Goal: Task Accomplishment & Management: Use online tool/utility

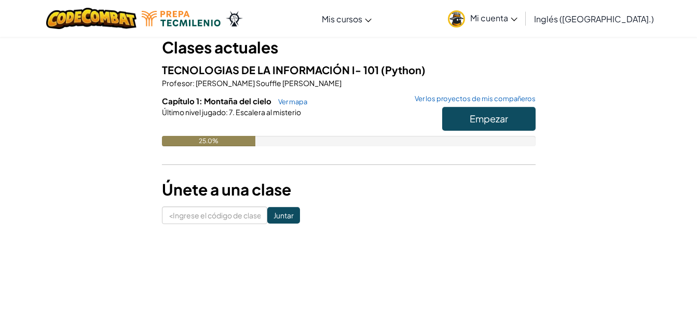
scroll to position [64, 0]
click at [499, 112] on button "Empezar" at bounding box center [488, 118] width 93 height 24
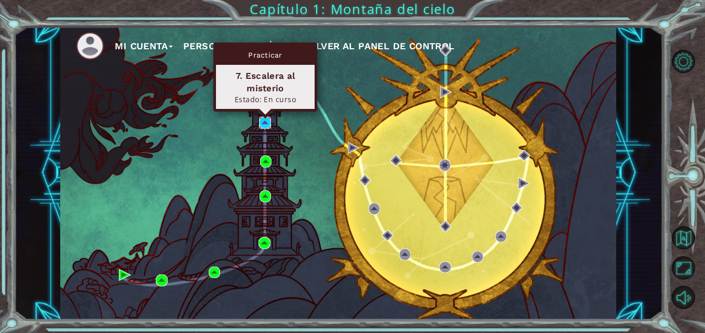
click at [264, 124] on img at bounding box center [264, 122] width 11 height 11
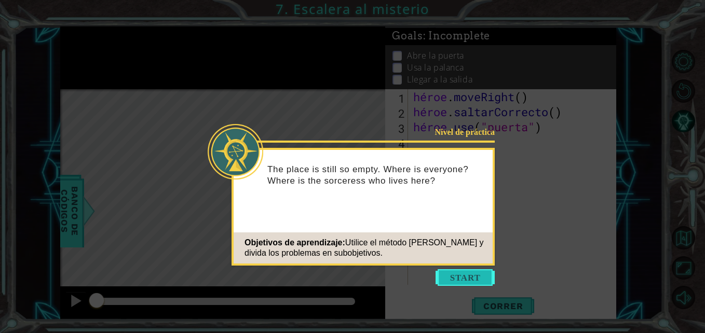
click at [462, 277] on button "Empezar" at bounding box center [464, 277] width 59 height 17
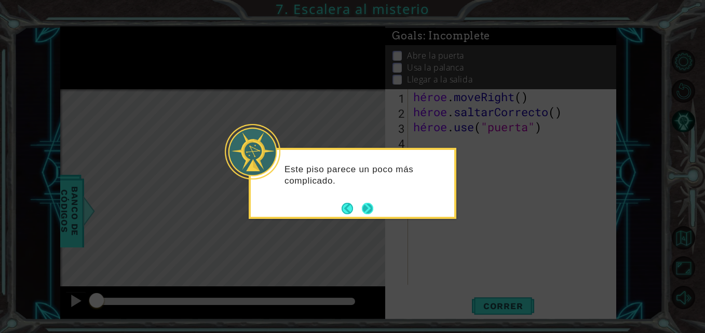
click at [373, 203] on button "Próximo" at bounding box center [368, 209] width 16 height 16
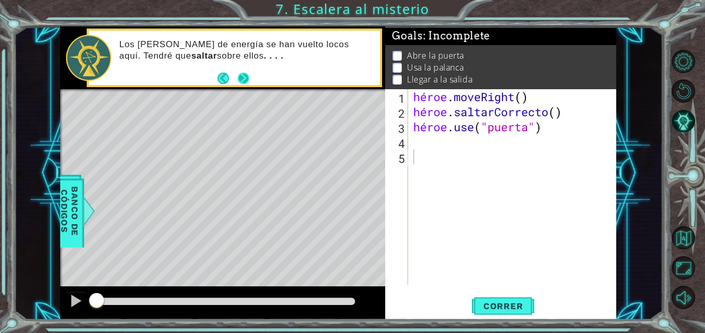
click at [240, 79] on button "Próximo" at bounding box center [243, 77] width 19 height 19
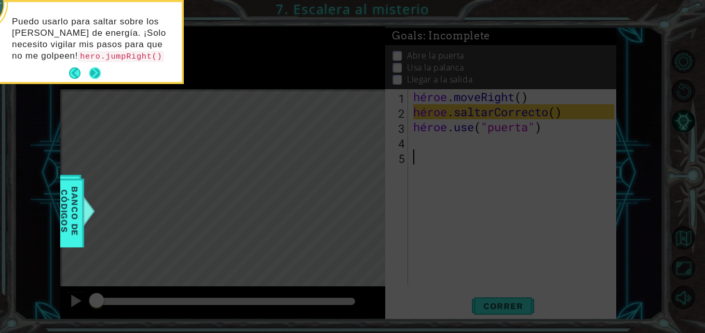
click at [91, 74] on button "Próximo" at bounding box center [95, 73] width 17 height 17
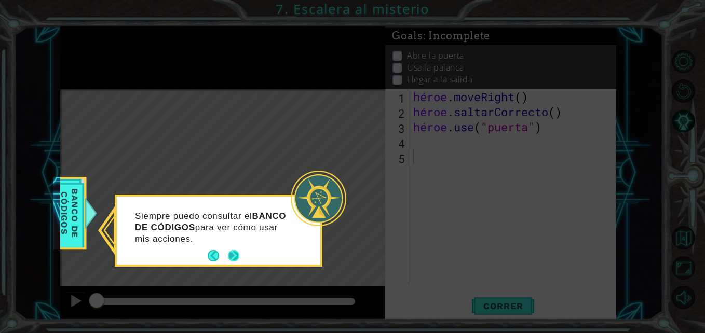
click at [232, 256] on button "Próximo" at bounding box center [233, 255] width 19 height 19
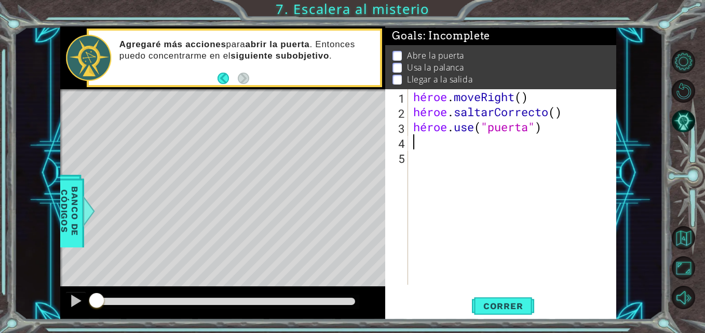
click at [424, 147] on div "héroe . moveRight ( ) héroe . saltarCorrecto ( ) héroe . use ( "puerta" )" at bounding box center [515, 202] width 208 height 226
type textarea "h"
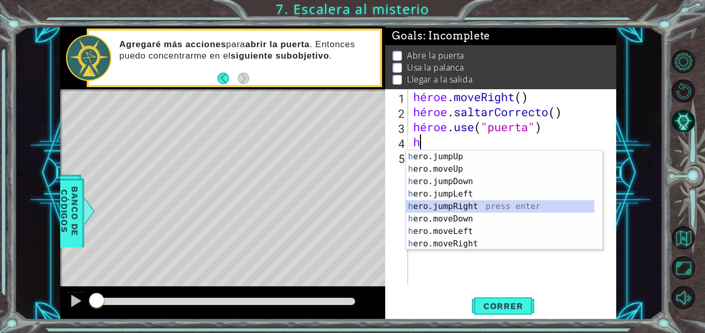
click at [454, 204] on div "h ero.jumpUp Presione Entrar h ero.moveUp press enter h ero.jumpDown press ente…" at bounding box center [500, 212] width 188 height 125
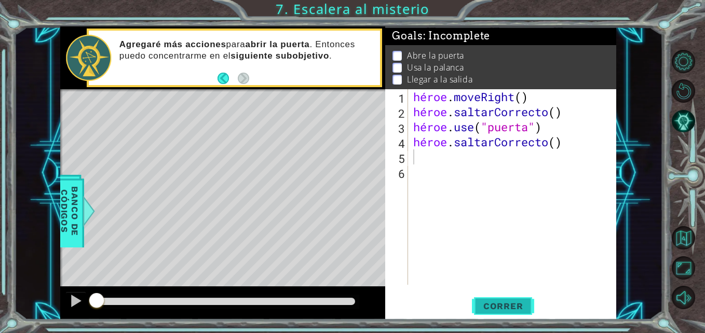
click at [495, 309] on span "Correr" at bounding box center [503, 306] width 61 height 10
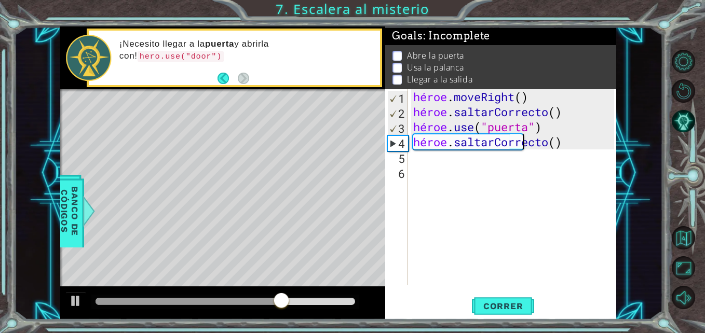
click at [560, 139] on div "héroe . moveRight ( ) héroe . saltarCorrecto ( ) héroe . use ( "puerta" ) héroe…" at bounding box center [515, 202] width 208 height 226
type textarea "hero.jumpRight()"
click at [418, 160] on div "héroe . moveRight ( ) héroe . saltarCorrecto ( ) héroe . use ( "puerta" ) héroe…" at bounding box center [515, 202] width 208 height 226
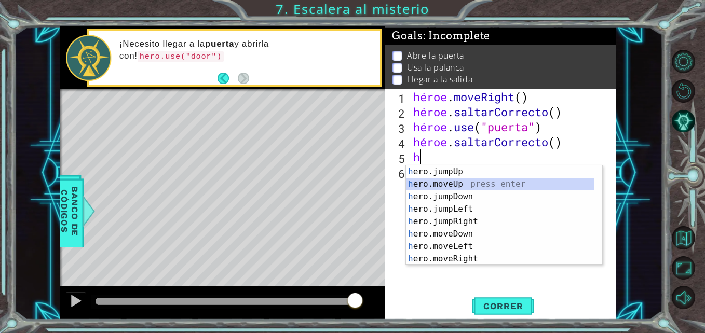
click at [434, 183] on div "h ero.jumpUp presione enter h ero.moveUp press enter h ero.jumpDown press enter…" at bounding box center [500, 228] width 188 height 125
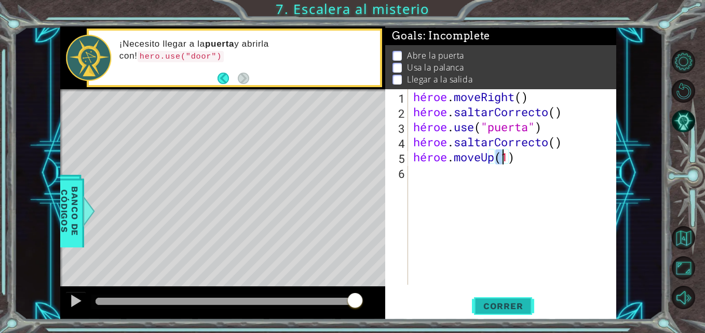
type textarea "hero.moveUp(1)"
click at [486, 299] on button "Correr" at bounding box center [503, 306] width 62 height 23
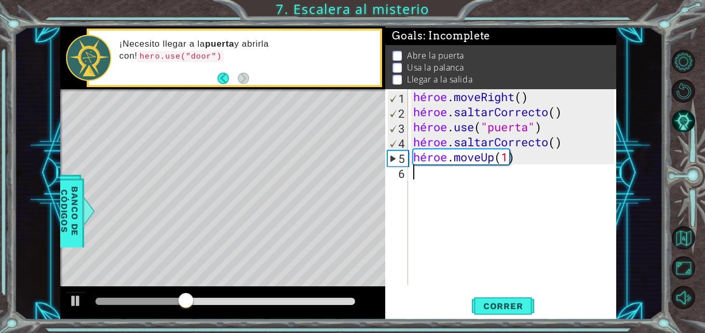
click at [427, 181] on div "héroe . moveRight ( ) héroe . saltarCorrecto ( ) héroe . use ( "puerta" ) héroe…" at bounding box center [515, 202] width 208 height 226
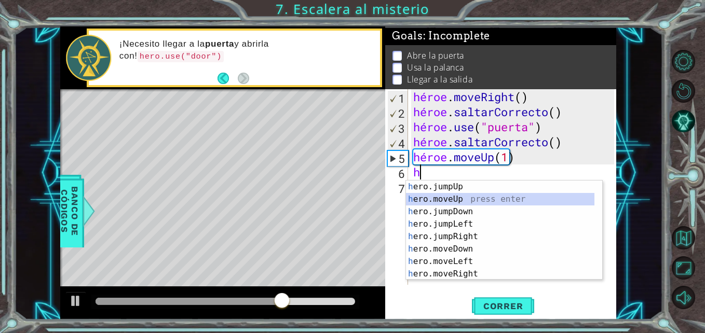
click at [437, 198] on div "h ero.jumpUp presione enter h ero.moveUp press enter h ero.jumpDown press enter…" at bounding box center [500, 243] width 188 height 125
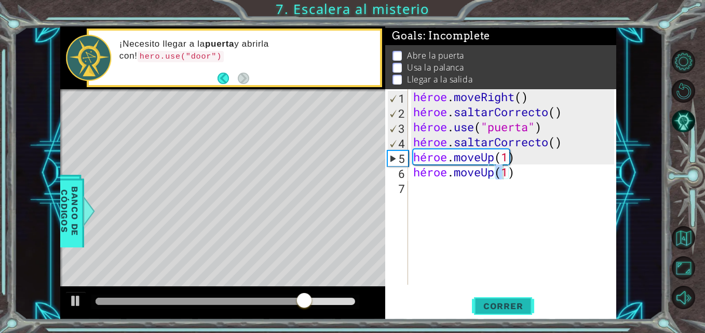
click at [505, 300] on button "Correr" at bounding box center [503, 306] width 62 height 23
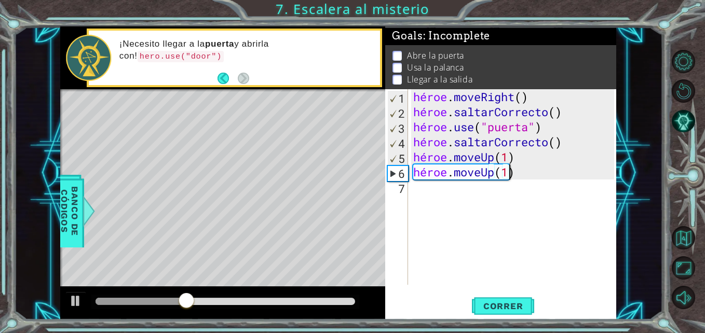
click at [523, 174] on div "héroe . moveRight ( ) héroe . saltarCorrecto ( ) héroe . use ( "puerta" ) héroe…" at bounding box center [515, 202] width 208 height 226
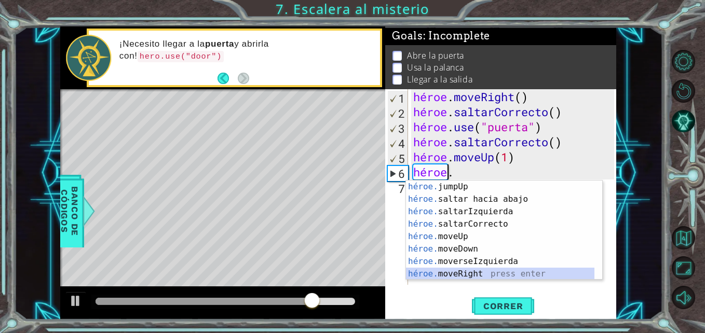
click at [459, 275] on div "héroe. jumpUp presiona enter héroe. saltar hacia abajo press enter héroe. salta…" at bounding box center [500, 243] width 188 height 125
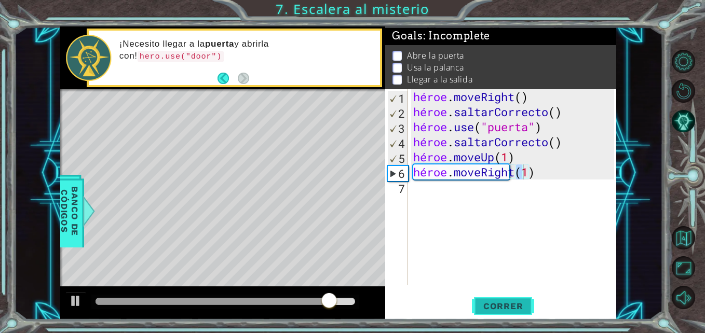
click at [493, 307] on span "Correr" at bounding box center [503, 306] width 61 height 10
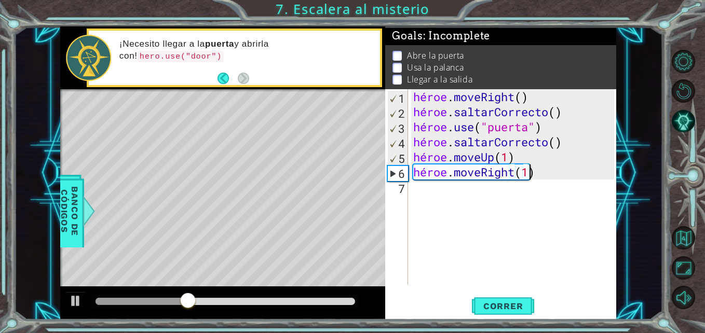
click at [539, 175] on div "héroe . moveRight ( ) héroe . saltarCorrecto ( ) héroe . use ( "puerta" ) héroe…" at bounding box center [515, 202] width 208 height 226
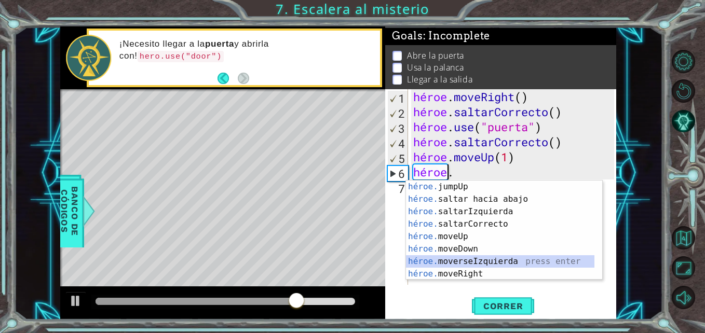
click at [449, 257] on div "héroe. jumpUp presiona enter héroe. saltar hacia abajo press enter héroe. salta…" at bounding box center [500, 243] width 188 height 125
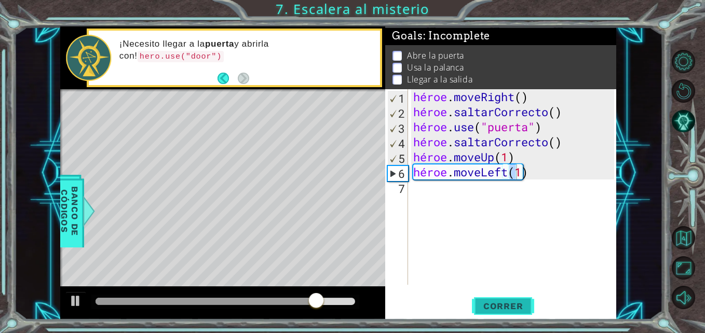
click at [492, 305] on span "Correr" at bounding box center [503, 306] width 61 height 10
type textarea "hero.moveLeft)"
click at [433, 197] on div "héroe . moveRight ( ) héroe . saltarCorrecto ( ) héroe . use ( "puerta" ) héroe…" at bounding box center [515, 202] width 208 height 226
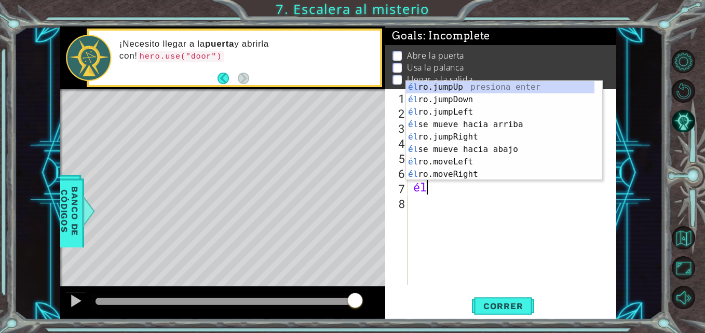
scroll to position [0, 0]
type textarea "h"
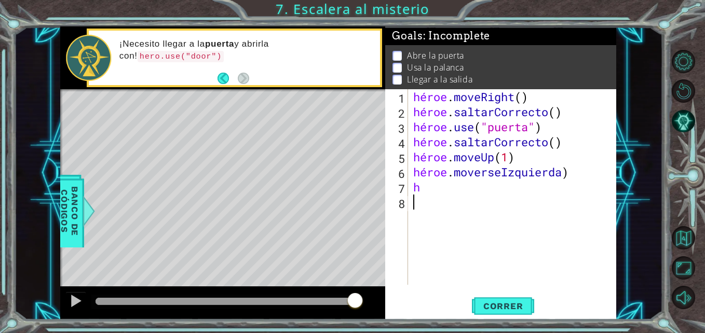
click at [447, 217] on div "héroe . moveRight ( ) héroe . saltarCorrecto ( ) héroe . use ( "puerta" ) héroe…" at bounding box center [515, 202] width 208 height 226
click at [432, 189] on div "héroe . moveRight ( ) héroe . saltarCorrecto ( ) héroe . use ( "puerta" ) héroe…" at bounding box center [515, 202] width 208 height 226
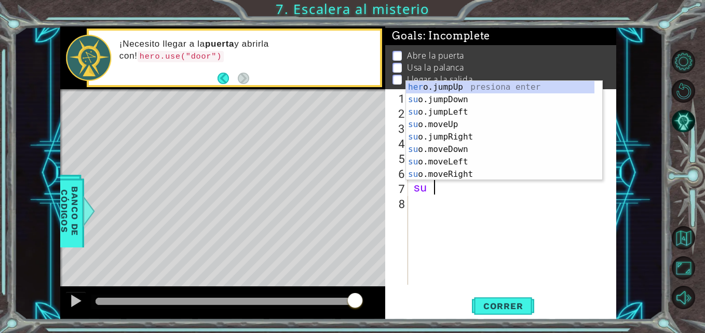
scroll to position [0, 1]
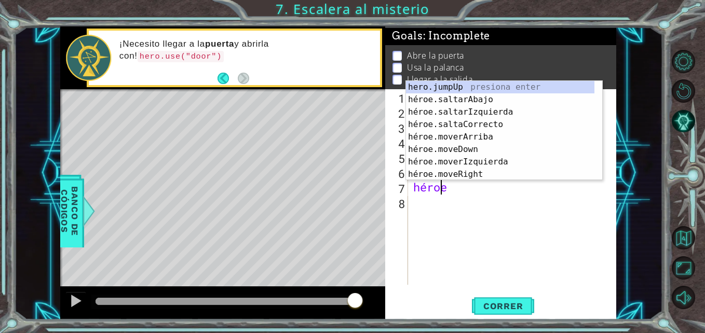
click at [455, 185] on div "héroe . moveRight ( ) héroe . saltarCorrecto ( ) héroe . use ( "puerta" ) héroe…" at bounding box center [515, 202] width 208 height 226
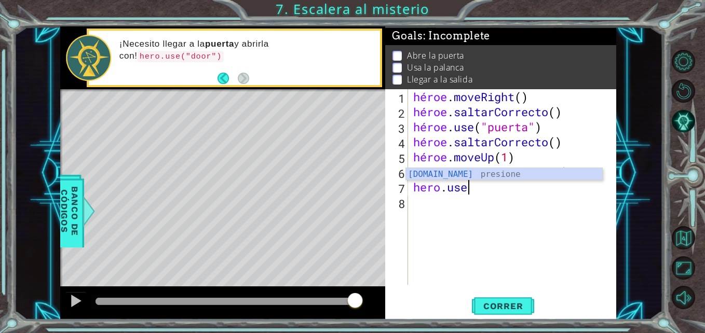
scroll to position [0, 2]
click at [484, 190] on div "héroe . moveRight ( ) héroe . saltarCorrecto ( ) héroe . use ( "puerta" ) héroe…" at bounding box center [515, 202] width 208 height 226
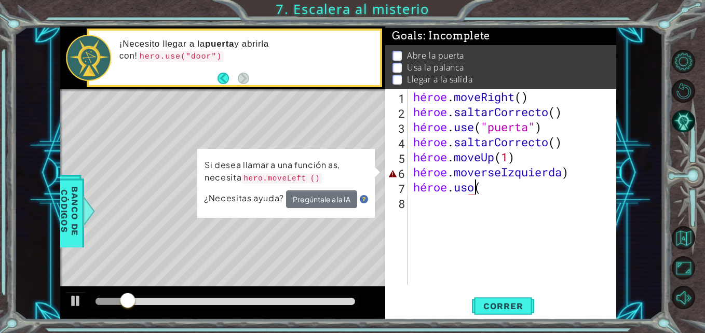
click at [495, 191] on div "héroe . moveRight ( ) héroe . saltarCorrecto ( ) héroe . use ( "puerta" ) héroe…" at bounding box center [515, 202] width 208 height 226
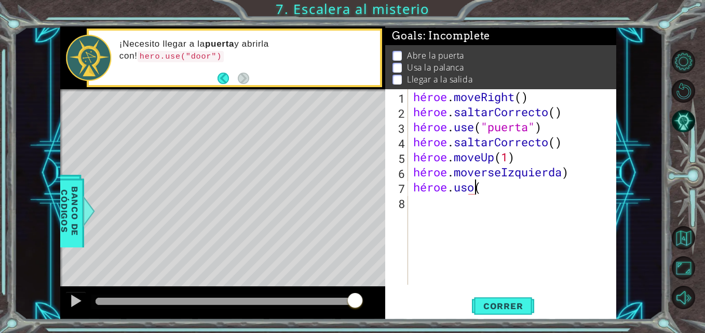
click at [498, 187] on div "héroe . moveRight ( ) héroe . saltarCorrecto ( ) héroe . use ( "puerta" ) héroe…" at bounding box center [515, 202] width 208 height 226
click at [487, 187] on div "héroe . moveRight ( ) héroe . saltarCorrecto ( ) héroe . use ( "puerta" ) héroe…" at bounding box center [515, 202] width 208 height 226
click at [518, 125] on div "héroe . moveRight ( ) héroe . saltarCorrecto ( ) héroe . use ( "puerta" ) héroe…" at bounding box center [515, 202] width 208 height 226
click at [488, 188] on div "héroe . moveRight ( ) héroe . saltarCorrecto ( ) héroe . use ( "puerta" ) héroe…" at bounding box center [515, 202] width 208 height 226
type textarea "hero.use("
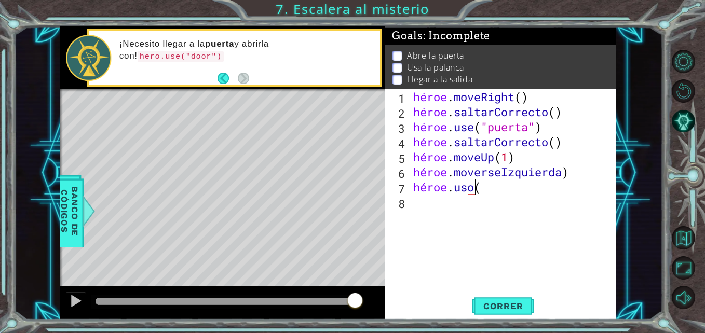
click at [486, 193] on div "héroe . moveRight ( ) héroe . saltarCorrecto ( ) héroe . use ( "puerta" ) héroe…" at bounding box center [515, 202] width 208 height 226
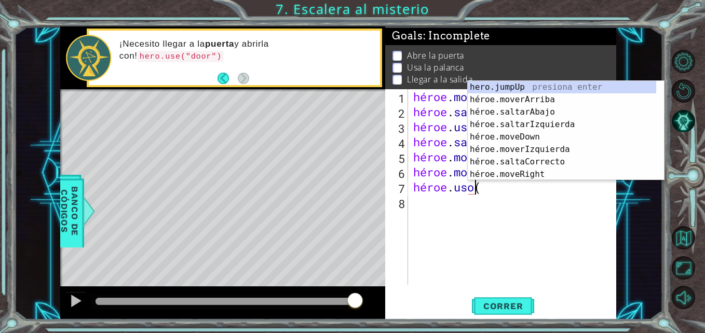
click at [544, 218] on div "héroe . moveRight ( ) héroe . saltarCorrecto ( ) héroe . use ( "puerta" ) héroe…" at bounding box center [515, 202] width 208 height 226
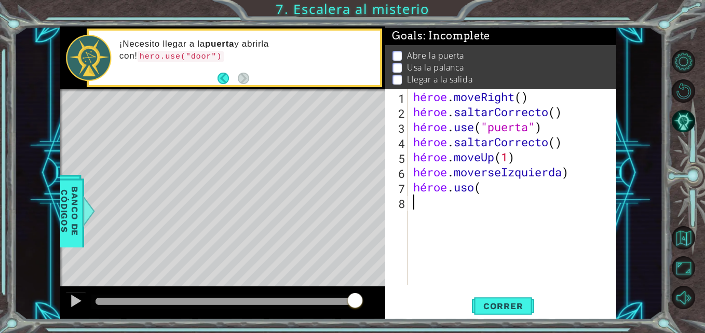
scroll to position [0, 0]
click at [485, 185] on div "héroe . moveRight ( ) héroe . saltarCorrecto ( ) héroe . use ( "puerta" ) héroe…" at bounding box center [515, 202] width 208 height 226
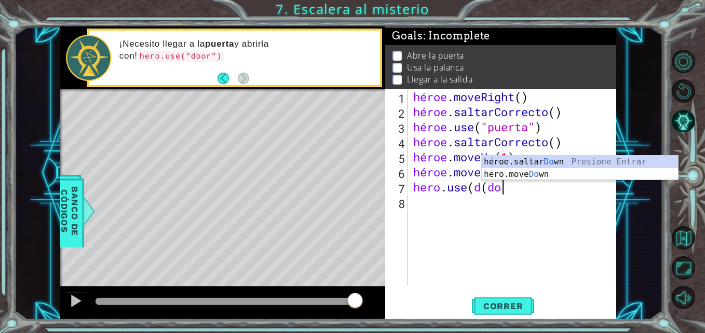
scroll to position [0, 4]
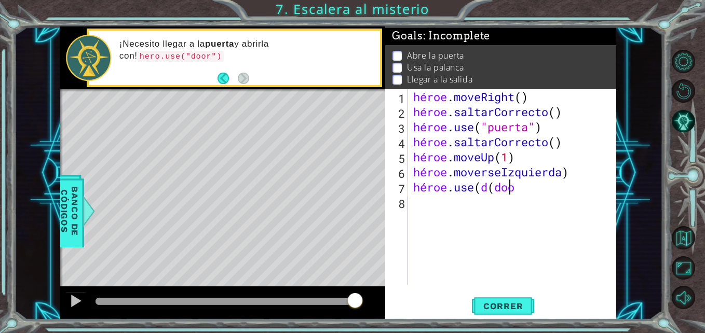
click at [496, 188] on div "héroe . moveRight ( ) héroe . saltarCorrecto ( ) héroe . use ( "puerta" ) héroe…" at bounding box center [515, 202] width 208 height 226
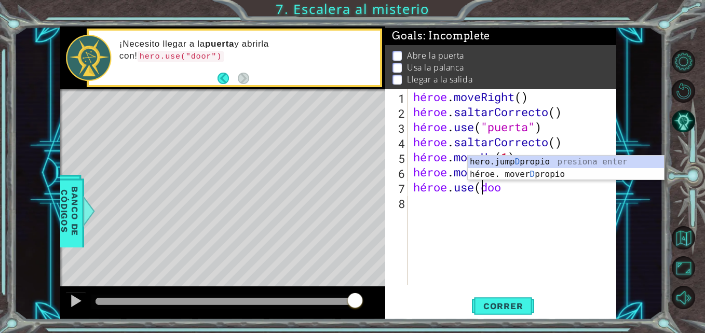
click at [506, 190] on div "héroe . moveRight ( ) héroe . saltarCorrecto ( ) héroe . use ( "puerta" ) héroe…" at bounding box center [515, 202] width 208 height 226
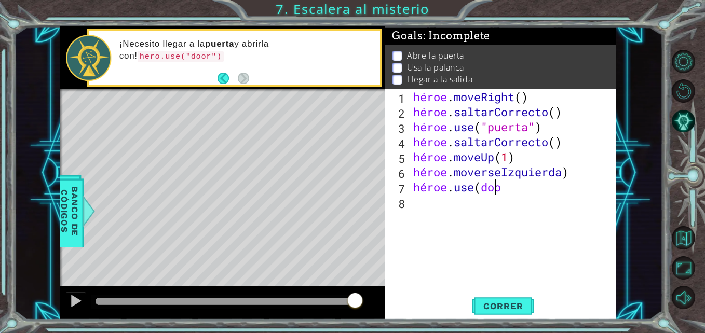
scroll to position [0, 4]
click at [530, 189] on div "héroe . moveRight ( ) héroe . saltarCorrecto ( ) héroe . use ( "puerta" ) héroe…" at bounding box center [515, 202] width 208 height 226
click at [479, 186] on div "héroe . moveRight ( ) héroe . saltarCorrecto ( ) héroe . use ( "puerta" ) héroe…" at bounding box center [515, 202] width 208 height 226
click at [507, 306] on span "Correr" at bounding box center [503, 306] width 61 height 10
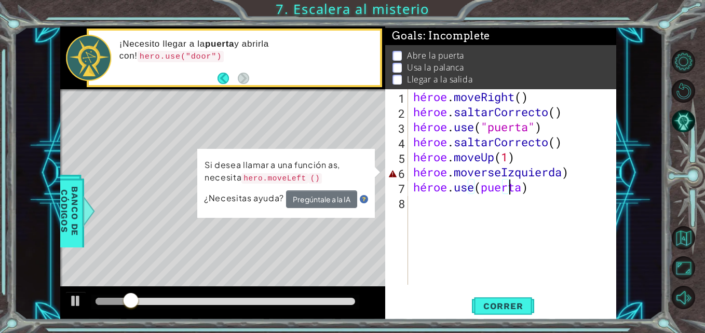
click at [527, 187] on div "héroe . moveRight ( ) héroe . saltarCorrecto ( ) héroe . use ( "puerta" ) héroe…" at bounding box center [515, 202] width 208 height 226
click at [482, 190] on div "héroe . moveRight ( ) héroe . saltarCorrecto ( ) héroe . use ( "puerta" ) héroe…" at bounding box center [515, 202] width 208 height 226
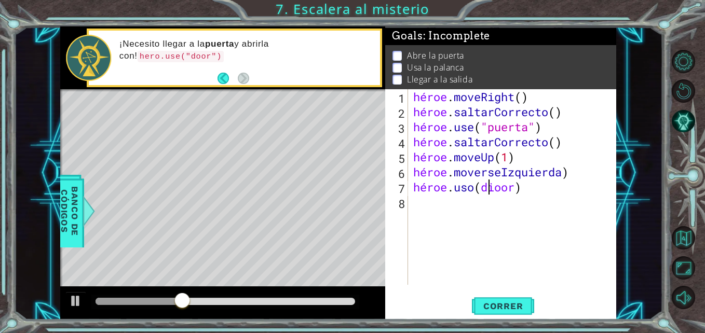
type textarea "hero.use(door)"
click at [477, 224] on div "héroe . moveRight ( ) héroe . saltarCorrecto ( ) héroe . use ( "puerta" ) héroe…" at bounding box center [515, 202] width 208 height 226
type textarea "+"
click at [539, 187] on div "héroe . moveRight ( ) héroe . saltarCorrecto ( ) héroe . use ( "puerta" ) héroe…" at bounding box center [515, 202] width 208 height 226
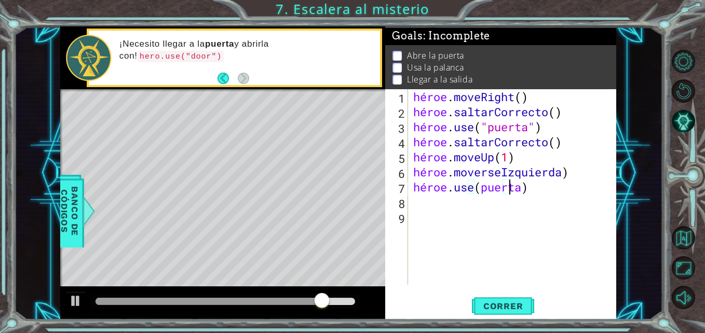
type textarea "hero.use(door)"
click at [481, 188] on div "héroe . moveRight ( ) héroe . saltarCorrecto ( ) héroe . use ( "puerta" ) héroe…" at bounding box center [515, 202] width 208 height 226
click at [542, 186] on div "héroe . moveRight ( ) héroe . saltarCorrecto ( ) héroe . use ( "puerta" ) héroe…" at bounding box center [515, 202] width 208 height 226
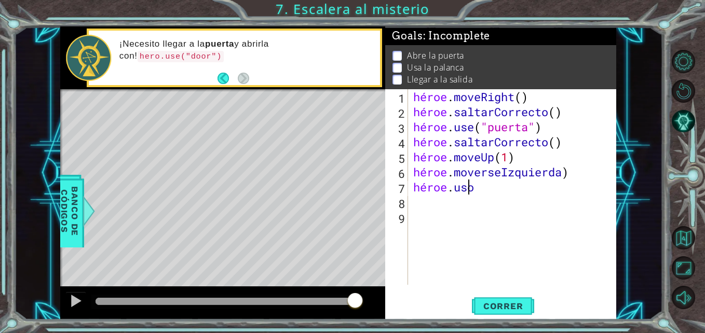
click at [542, 186] on div "héroe . moveRight ( ) héroe . saltarCorrecto ( ) héroe . use ( "puerta" ) héroe…" at bounding box center [515, 202] width 208 height 226
click at [492, 193] on div "héroe . moveRight ( ) héroe . saltarCorrecto ( ) héroe . use ( "puerta" ) héroe…" at bounding box center [515, 202] width 208 height 226
click at [467, 185] on div "héroe . moveRight ( ) héroe . saltarCorrecto ( ) héroe . use ( "puerta" ) héroe…" at bounding box center [515, 202] width 208 height 226
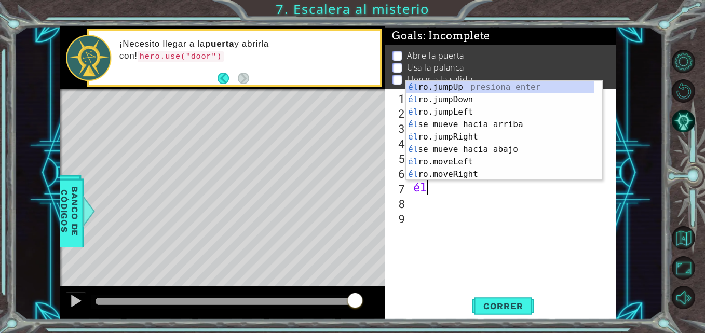
type textarea "h"
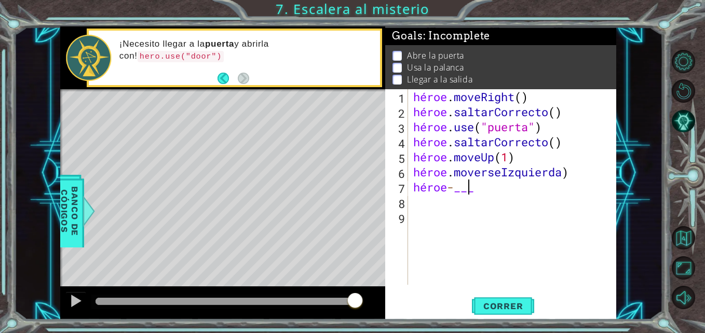
scroll to position [0, 2]
type textarea "hero-_"
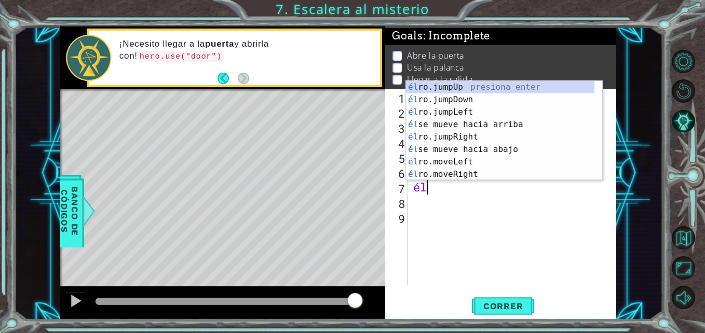
type textarea "h"
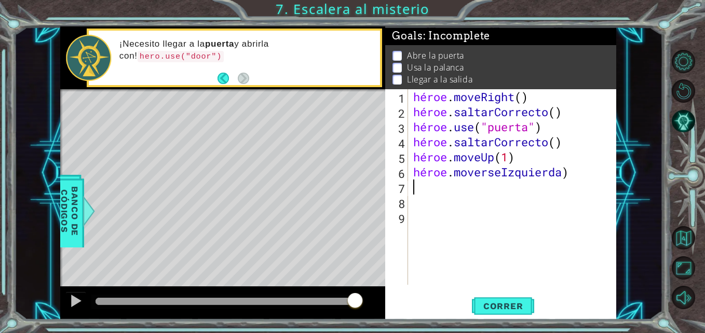
click at [415, 185] on div "héroe . moveRight ( ) héroe . saltarCorrecto ( ) héroe . use ( "puerta" ) héroe…" at bounding box center [515, 202] width 208 height 226
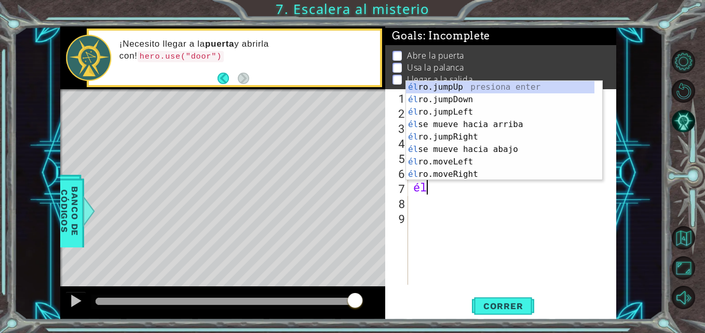
scroll to position [0, 1]
type textarea "hero"
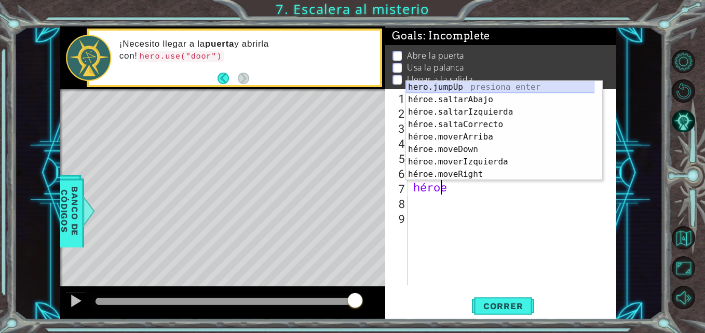
click at [427, 84] on div "hero.jumpUp presiona enter héroe.saltarAbajo press enter héroe.saltarIzquierda …" at bounding box center [500, 143] width 188 height 125
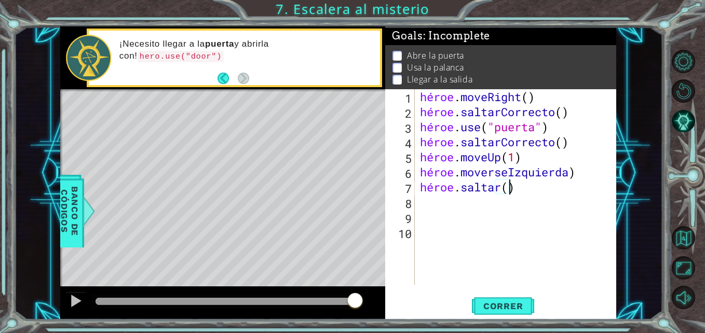
click at [515, 186] on div "héroe . moveRight ( ) héroe . saltarCorrecto ( ) héroe . use ( "puerta" ) héroe…" at bounding box center [518, 202] width 201 height 226
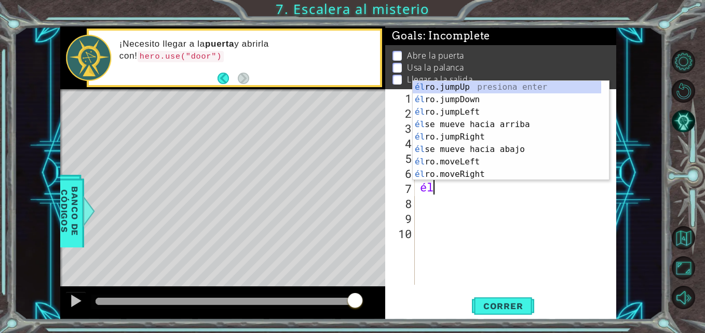
type textarea "h"
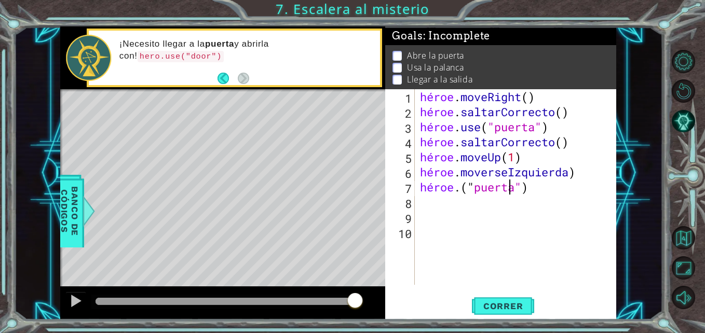
scroll to position [0, 4]
click at [504, 307] on span "Correr" at bounding box center [503, 306] width 61 height 10
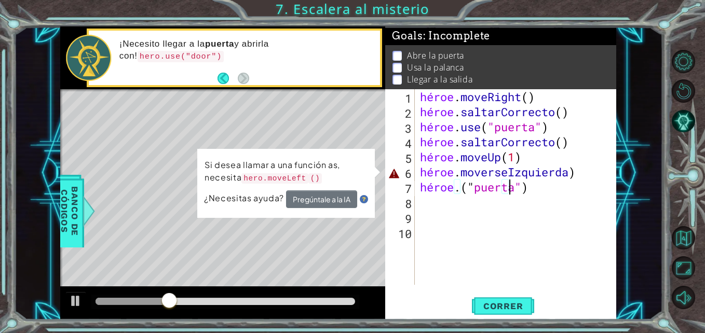
click at [571, 172] on div "héroe . moveRight ( ) héroe . saltarCorrecto ( ) héroe . use ( "puerta" ) héroe…" at bounding box center [518, 202] width 201 height 226
click at [509, 172] on div "héroe . moveRight ( ) héroe . saltarCorrecto ( ) héroe . use ( "puerta" ) héroe…" at bounding box center [518, 202] width 201 height 226
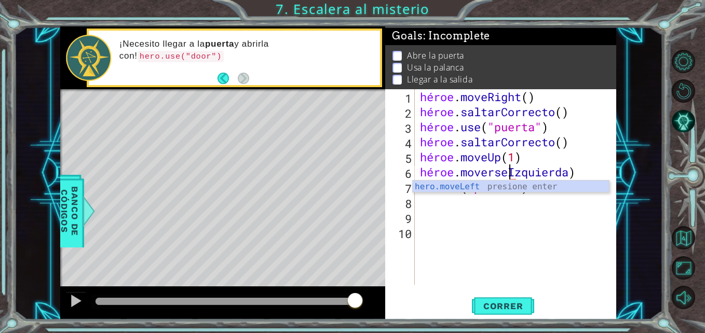
scroll to position [0, 4]
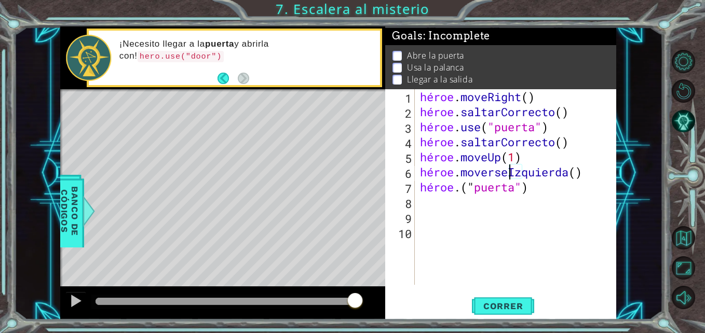
click at [507, 171] on div "héroe . moveRight ( ) héroe . saltarCorrecto ( ) héroe . use ( "puerta" ) héroe…" at bounding box center [518, 202] width 201 height 226
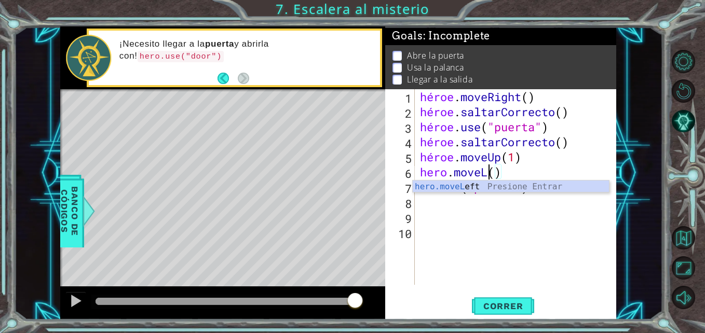
scroll to position [0, 3]
type textarea "hero.move()"
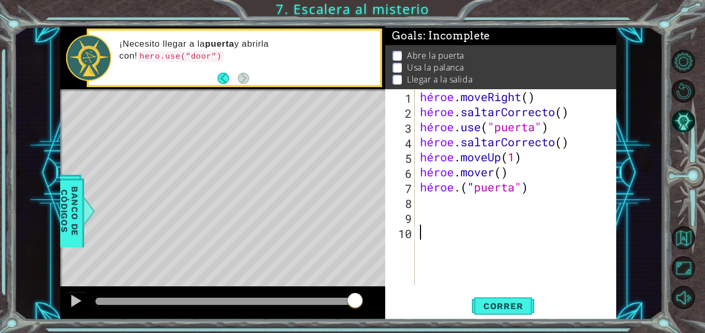
click at [546, 257] on div "héroe . moveRight ( ) héroe . saltarCorrecto ( ) héroe . use ( "puerta" ) héroe…" at bounding box center [518, 202] width 201 height 226
click at [506, 298] on button "Correr" at bounding box center [503, 306] width 62 height 23
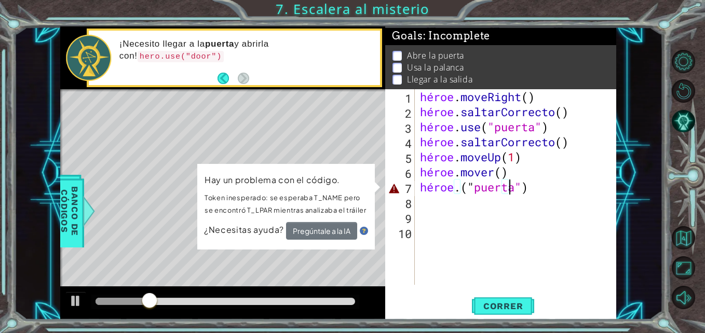
click at [538, 188] on div "héroe . moveRight ( ) héroe . saltarCorrecto ( ) héroe . use ( "puerta" ) héroe…" at bounding box center [518, 202] width 201 height 226
click at [507, 171] on div "héroe . moveRight ( ) héroe . saltarCorrecto ( ) héroe . use ( "puerta" ) héroe…" at bounding box center [518, 202] width 201 height 226
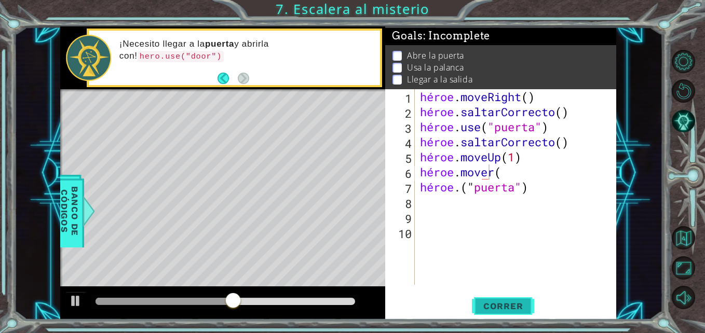
click at [514, 306] on span "Correr" at bounding box center [503, 306] width 61 height 10
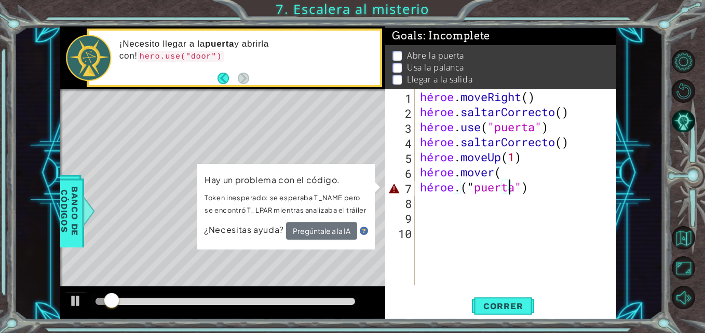
click at [548, 193] on div "héroe . moveRight ( ) héroe . saltarCorrecto ( ) héroe . use ( "puerta" ) héroe…" at bounding box center [518, 202] width 201 height 226
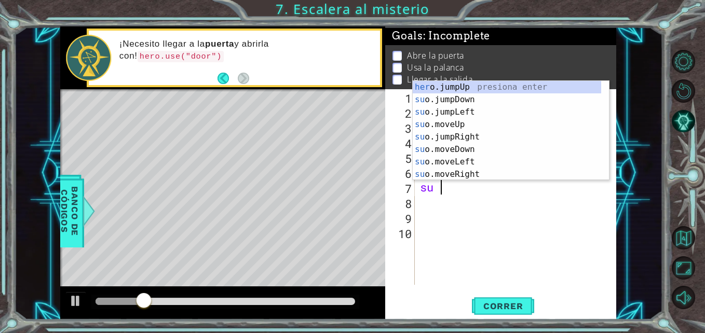
type textarea "h"
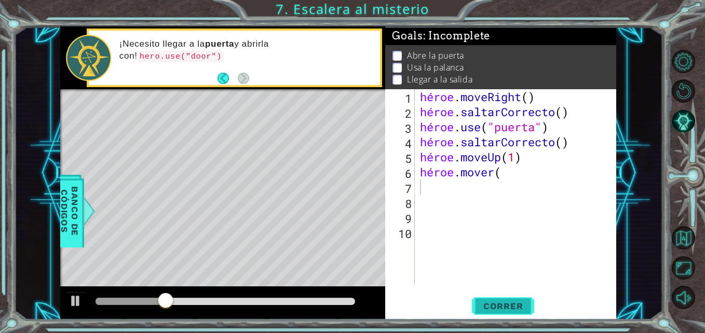
click at [497, 295] on button "Correr" at bounding box center [503, 306] width 62 height 23
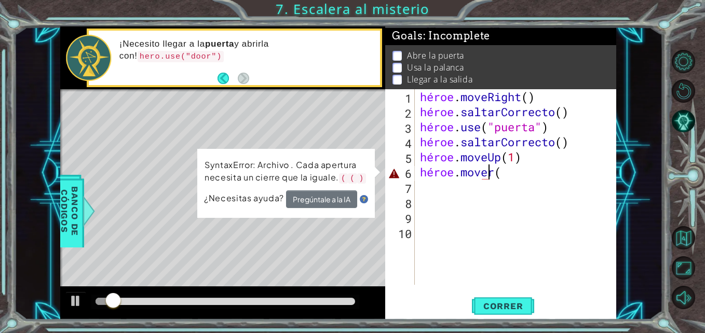
click at [512, 175] on div "héroe . moveRight ( ) héroe . saltarCorrecto ( ) héroe . use ( "puerta" ) héroe…" at bounding box center [518, 202] width 201 height 226
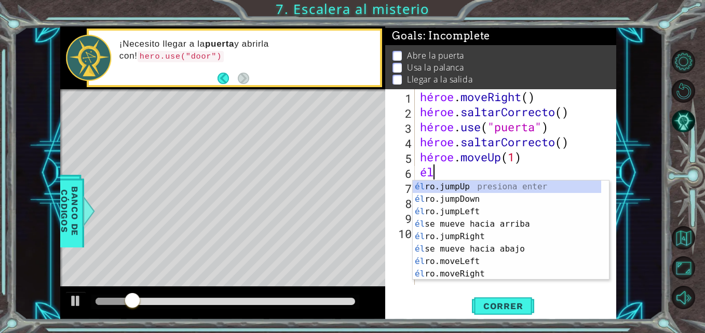
type textarea "h"
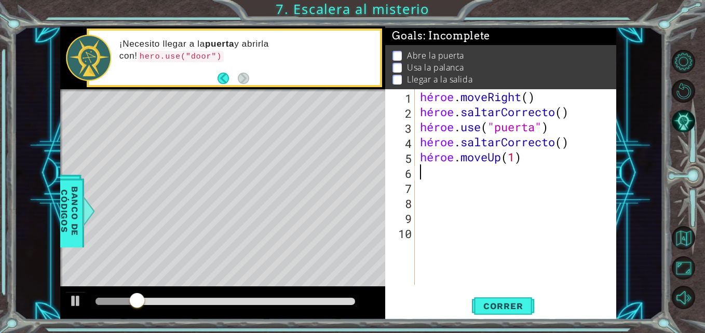
type textarea "hero.moveUp(1)"
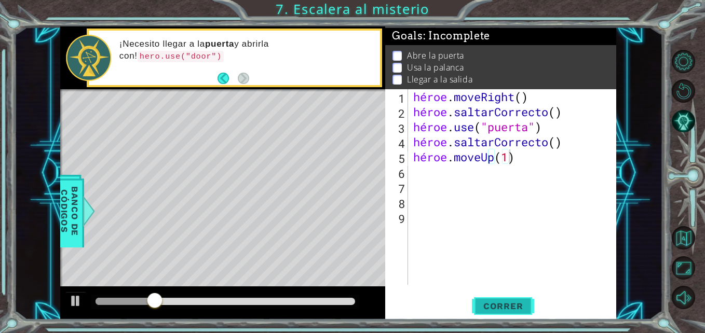
click at [513, 297] on button "Correr" at bounding box center [503, 306] width 62 height 23
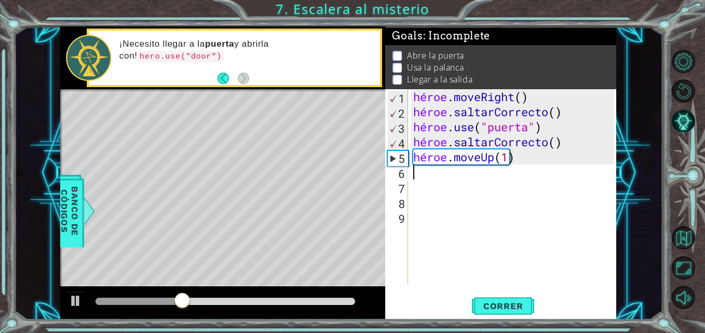
click at [415, 177] on div "héroe . moveRight ( ) héroe . saltarCorrecto ( ) héroe . use ( "puerta" ) héroe…" at bounding box center [515, 202] width 208 height 226
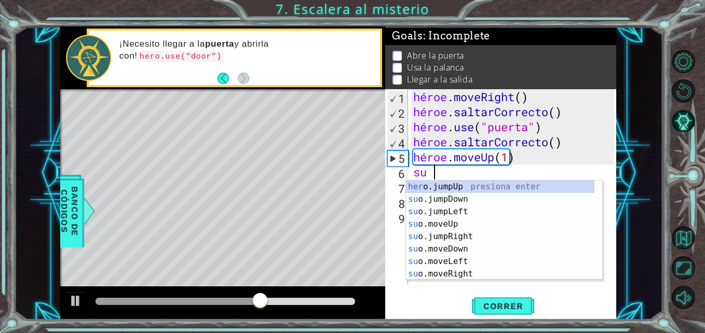
scroll to position [0, 1]
type textarea "hero"
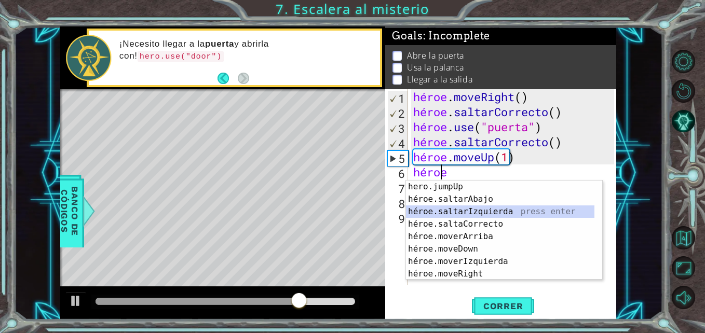
click at [500, 211] on div "hero.jumpUp presiona enter héroe.saltarAbajo press enter héroe.saltarIzquierda …" at bounding box center [500, 243] width 188 height 125
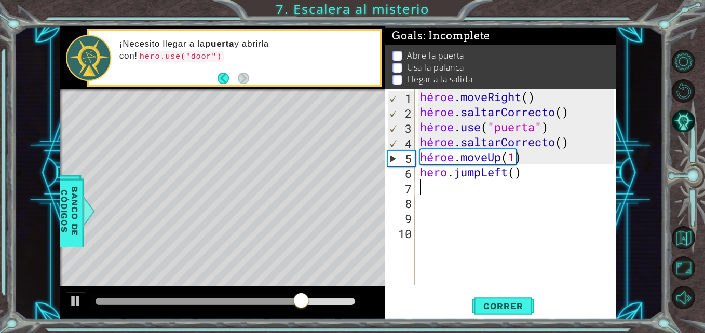
scroll to position [0, 0]
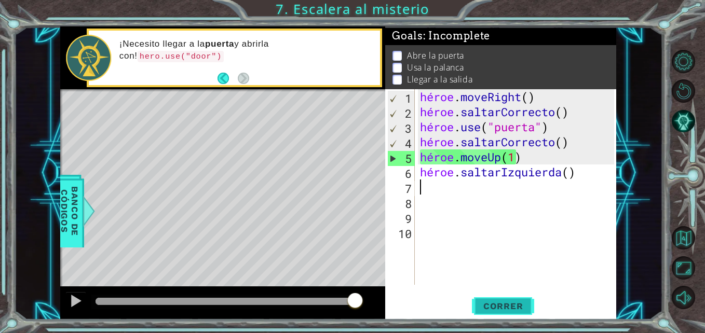
click at [488, 300] on button "Correr" at bounding box center [503, 306] width 62 height 23
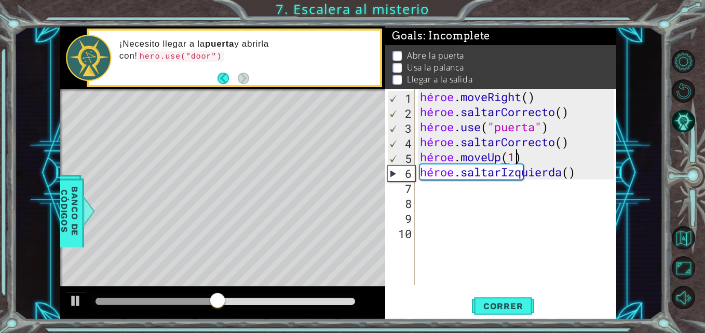
click at [515, 159] on div "héroe . moveRight ( ) héroe . saltarCorrecto ( ) héroe . use ( "puerta" ) héroe…" at bounding box center [518, 202] width 201 height 226
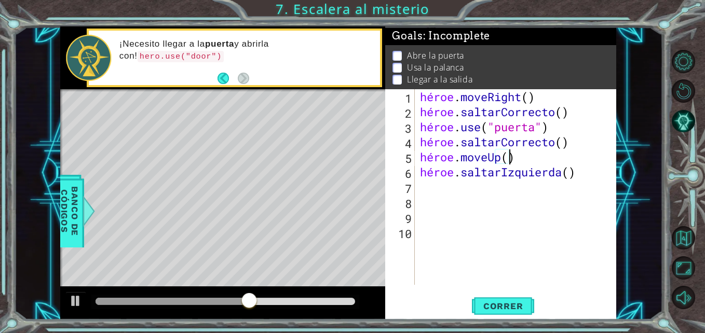
scroll to position [0, 4]
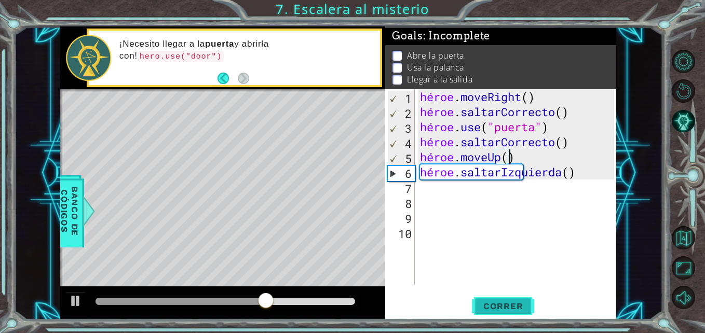
type textarea "hero.moveUp()"
click at [500, 309] on span "Correr" at bounding box center [503, 306] width 61 height 10
click at [427, 188] on div "héroe . moveRight ( ) héroe . saltarCorrecto ( ) héroe . use ( "puerta" ) héroe…" at bounding box center [518, 202] width 201 height 226
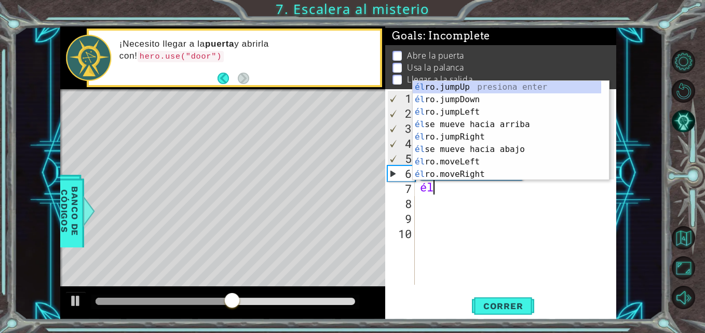
scroll to position [0, 1]
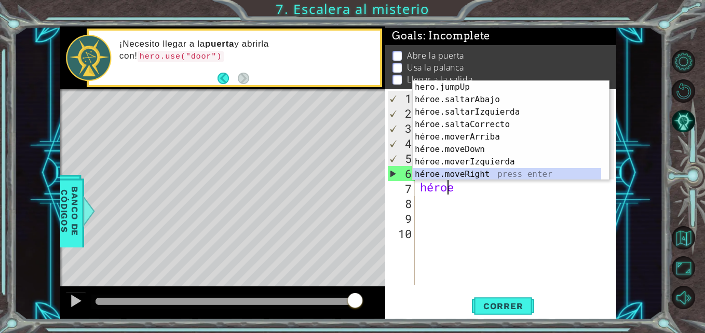
click at [461, 176] on div "hero.jumpUp presiona enter héroe.saltarAbajo press enter héroe.saltarIzquierda …" at bounding box center [507, 143] width 188 height 125
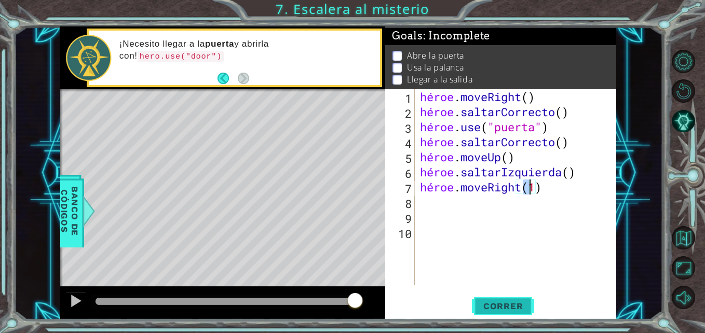
type textarea "hero.moveRight(1)"
click at [497, 302] on span "Correr" at bounding box center [503, 306] width 61 height 10
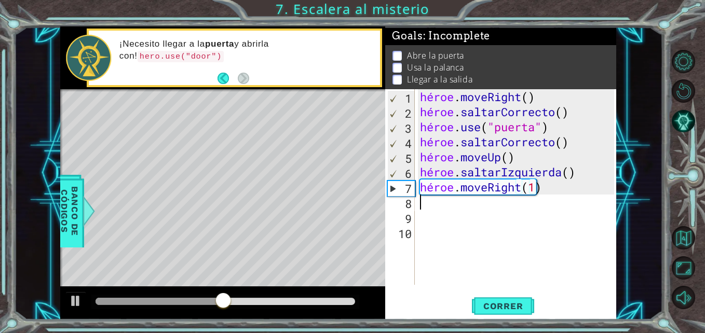
click at [419, 202] on div "héroe . moveRight ( ) héroe . saltarCorrecto ( ) héroe . use ( "puerta" ) héroe…" at bounding box center [518, 202] width 201 height 226
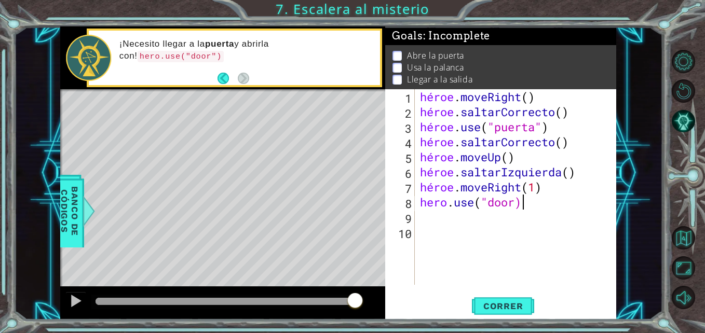
scroll to position [0, 4]
click at [535, 201] on div "héroe . moveRight ( ) héroe . saltarCorrecto ( ) héroe . use ( "puerta" ) héroe…" at bounding box center [518, 202] width 201 height 226
click at [551, 202] on div "héroe . moveRight ( ) héroe . saltarCorrecto ( ) héroe . use ( "puerta" ) héroe…" at bounding box center [518, 202] width 201 height 226
click at [539, 202] on div "héroe . moveRight ( ) héroe . saltarCorrecto ( ) héroe . use ( "puerta" ) héroe…" at bounding box center [518, 202] width 201 height 226
click at [530, 203] on div "héroe . moveRight ( ) héroe . saltarCorrecto ( ) héroe . use ( "puerta" ) héroe…" at bounding box center [518, 202] width 201 height 226
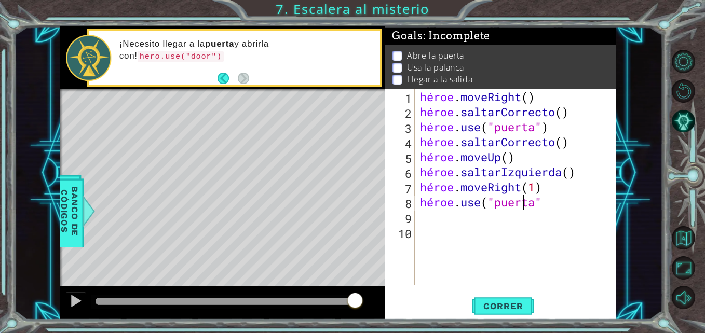
click at [539, 201] on div "héroe . moveRight ( ) héroe . saltarCorrecto ( ) héroe . use ( "puerta" ) héroe…" at bounding box center [518, 202] width 201 height 226
type textarea "hero.use("door")"
click at [516, 304] on span "Correr" at bounding box center [503, 306] width 61 height 10
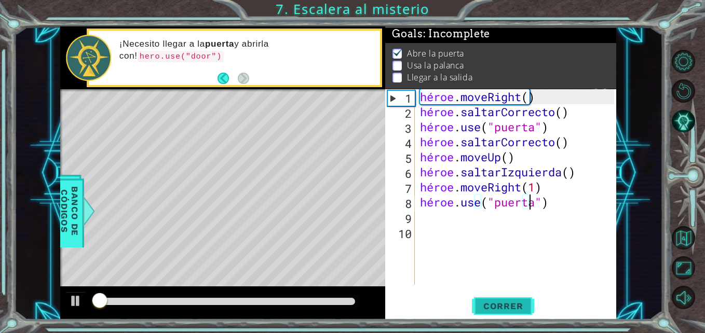
scroll to position [8, 0]
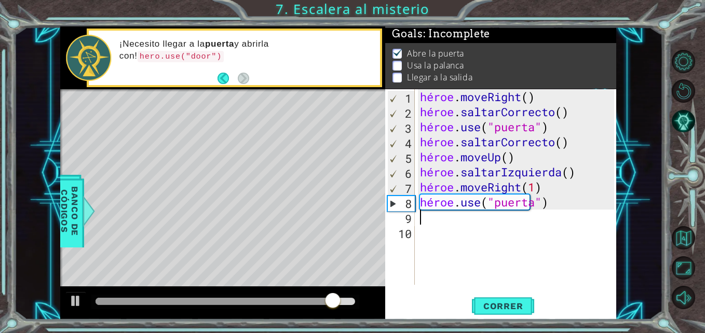
click at [418, 218] on div "héroe . moveRight ( ) héroe . saltarCorrecto ( ) héroe . use ( "puerta" ) héroe…" at bounding box center [518, 202] width 201 height 226
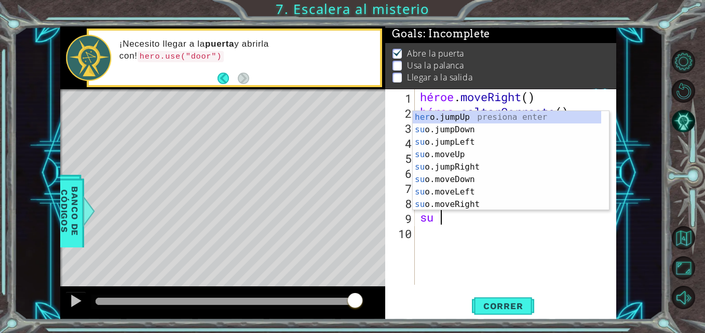
scroll to position [0, 1]
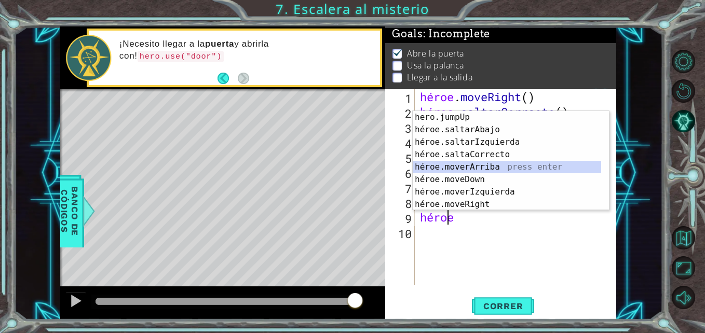
click at [470, 167] on div "hero.jumpUp presiona enter héroe.saltarAbajo press enter héroe.saltarIzquierda …" at bounding box center [507, 173] width 188 height 125
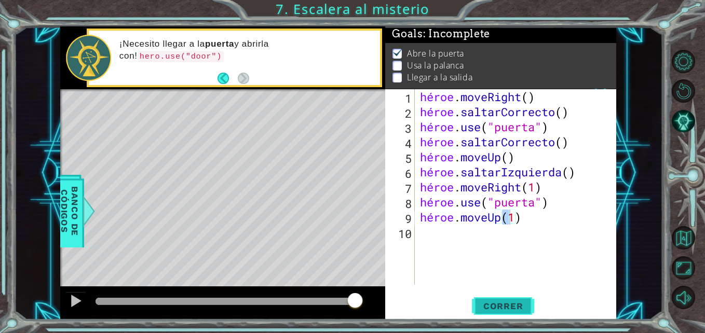
click at [491, 300] on button "Correr" at bounding box center [503, 306] width 62 height 23
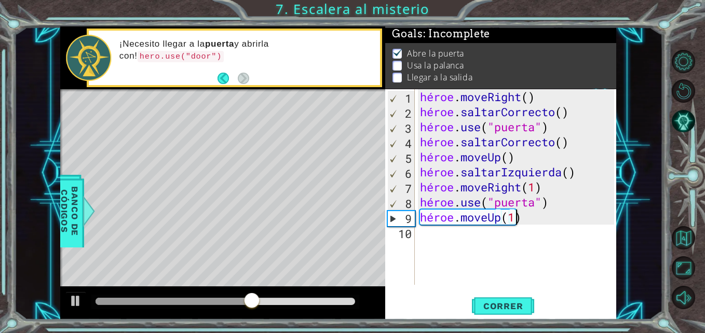
click at [516, 218] on div "héroe . moveRight ( ) héroe . saltarCorrecto ( ) héroe . use ( "puerta" ) héroe…" at bounding box center [518, 202] width 201 height 226
click at [501, 301] on span "Correr" at bounding box center [503, 306] width 61 height 10
click at [417, 234] on div "hero.moveUp(2) 1 2 3 4 5 6 7 8 9 10 héroe . moveRight ( ) héroe . saltarCorrect…" at bounding box center [499, 187] width 228 height 196
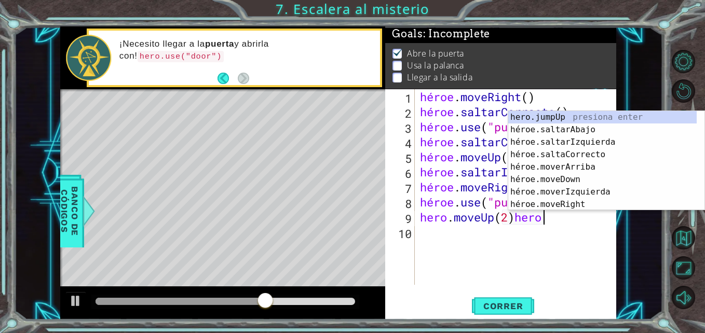
scroll to position [0, 5]
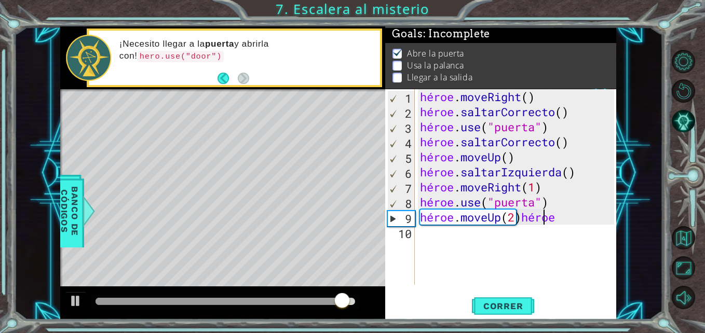
click at [555, 219] on div "héroe . moveRight ( ) héroe . saltarCorrecto ( ) héroe . use ( "puerta" ) héroe…" at bounding box center [518, 202] width 201 height 226
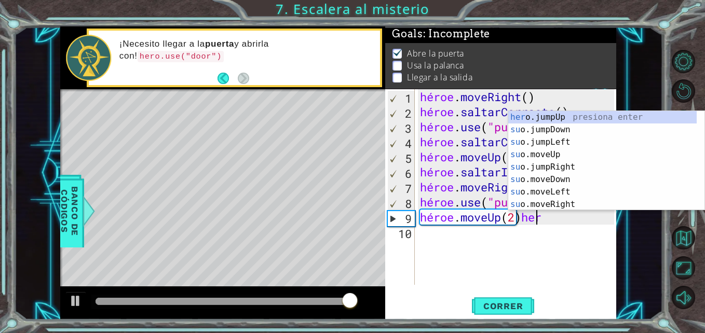
scroll to position [0, 5]
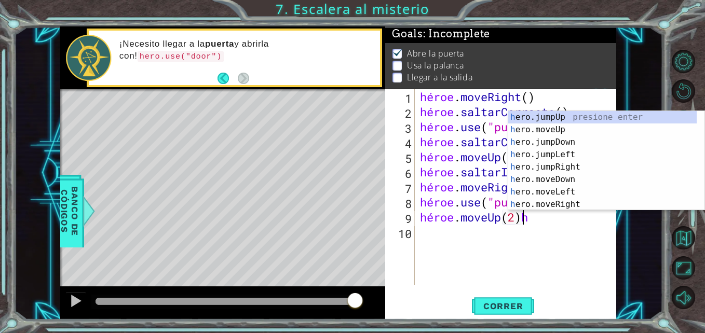
type textarea "hero.moveUp(2)"
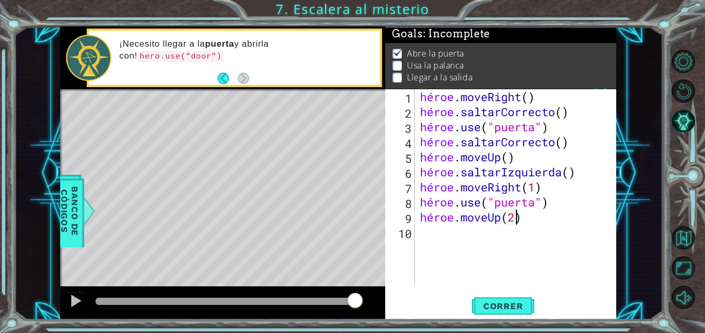
scroll to position [0, 4]
click at [418, 232] on div "héroe . moveRight ( ) héroe . saltarCorrecto ( ) héroe . use ( "puerta" ) héroe…" at bounding box center [518, 202] width 201 height 226
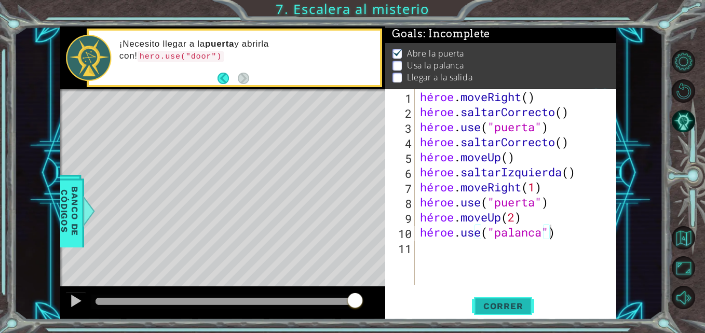
click at [511, 298] on button "Correr" at bounding box center [503, 306] width 62 height 23
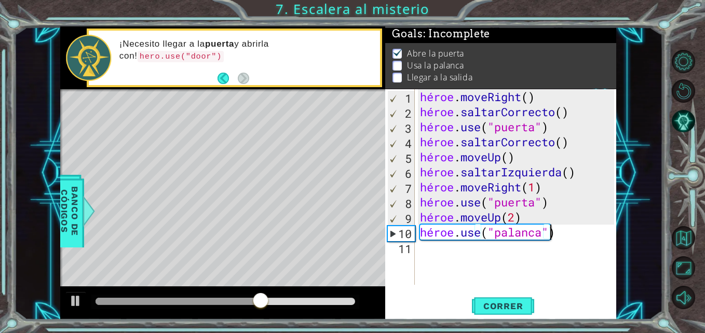
click at [559, 236] on div "héroe . moveRight ( ) héroe . saltarCorrecto ( ) héroe . use ( "puerta" ) héroe…" at bounding box center [518, 202] width 201 height 226
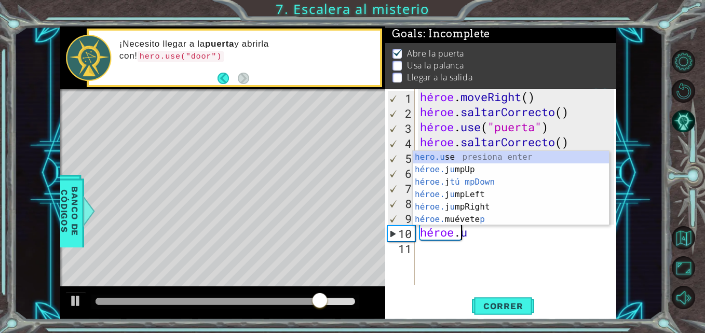
scroll to position [0, 1]
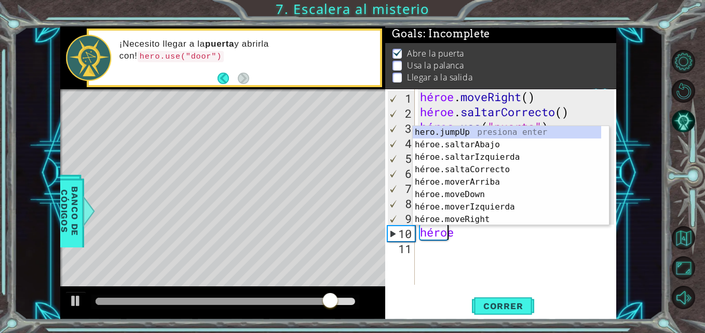
type textarea "hero."
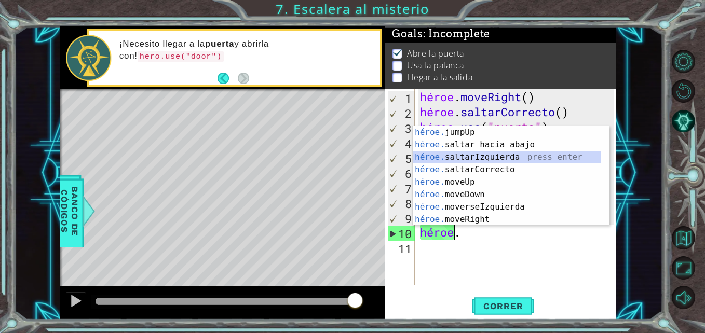
click at [500, 154] on div "héroe. jumpUp presiona enter héroe. saltar hacia abajo press enter héroe. salta…" at bounding box center [507, 188] width 188 height 125
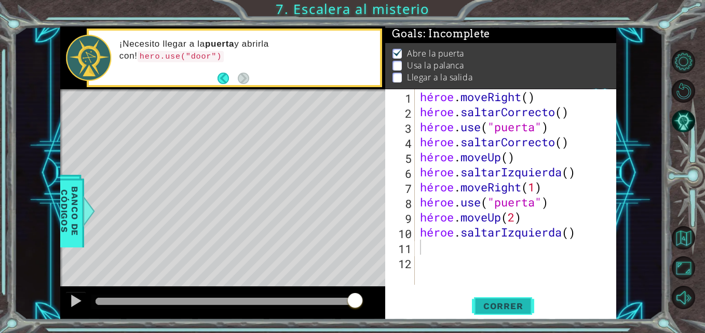
click at [514, 307] on span "Correr" at bounding box center [503, 306] width 61 height 10
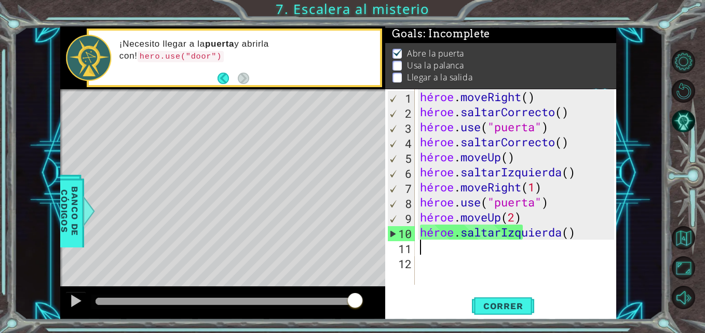
click at [420, 245] on div "héroe . moveRight ( ) héroe . saltarCorrecto ( ) héroe . use ( "puerta" ) héroe…" at bounding box center [518, 202] width 201 height 226
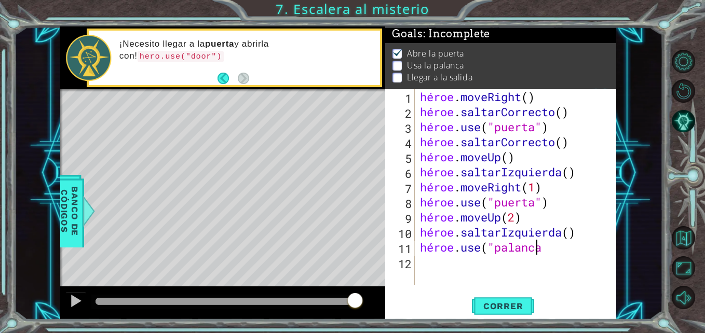
scroll to position [0, 5]
click at [502, 308] on span "Correr" at bounding box center [503, 306] width 61 height 10
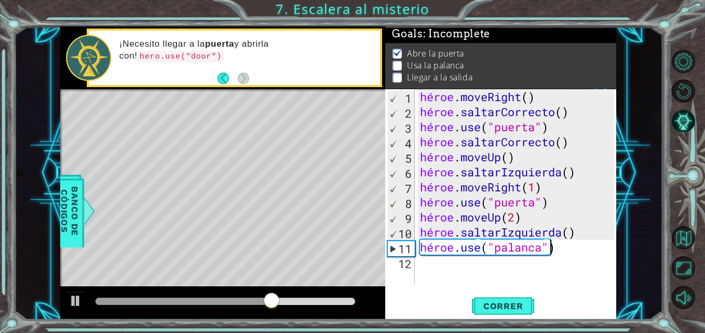
click at [554, 249] on div "héroe . moveRight ( ) héroe . saltarCorrecto ( ) héroe . use ( "puerta" ) héroe…" at bounding box center [518, 202] width 201 height 226
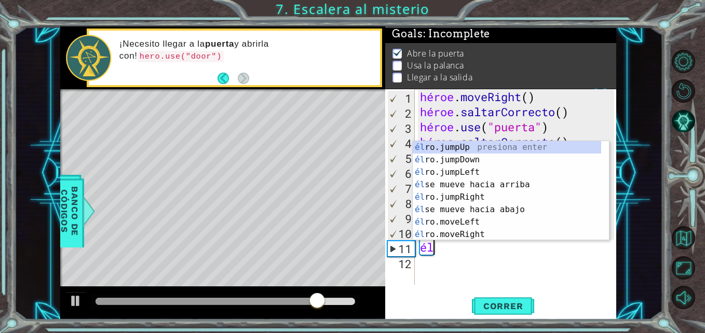
scroll to position [0, 0]
type textarea "h"
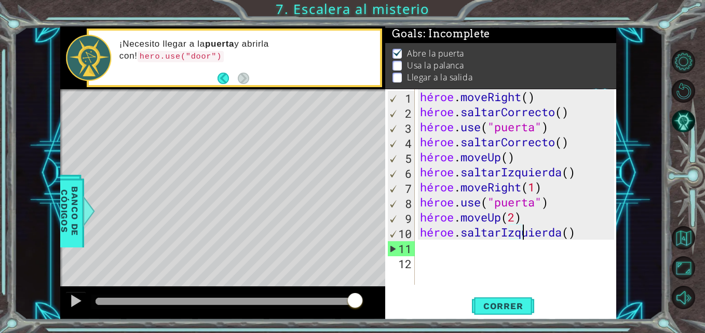
click at [568, 235] on div "héroe . moveRight ( ) héroe . saltarCorrecto ( ) héroe . use ( "puerta" ) héroe…" at bounding box center [518, 202] width 201 height 226
click at [578, 234] on div "héroe . moveRight ( ) héroe . saltarCorrecto ( ) héroe . use ( "puerta" ) héroe…" at bounding box center [518, 202] width 201 height 226
click at [571, 230] on div "héroe . moveRight ( ) héroe . saltarCorrecto ( ) héroe . use ( "puerta" ) héroe…" at bounding box center [518, 202] width 201 height 226
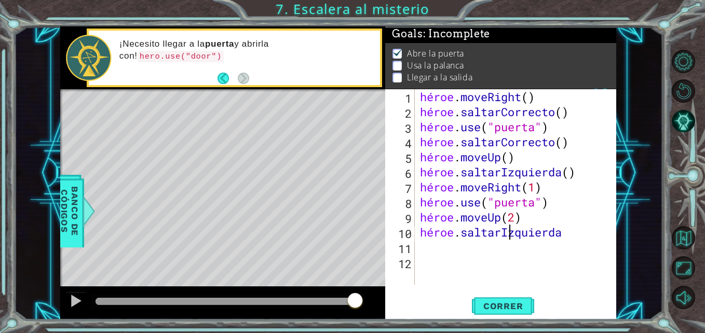
click at [573, 235] on div "héroe . moveRight ( ) héroe . saltarCorrecto ( ) héroe . use ( "puerta" ) héroe…" at bounding box center [518, 202] width 201 height 226
click at [557, 233] on div "héroe . moveRight ( ) héroe . saltarCorrecto ( ) héroe . use ( "puerta" ) héroe…" at bounding box center [518, 202] width 201 height 226
click at [520, 232] on div "héroe . moveRight ( ) héroe . saltarCorrecto ( ) héroe . use ( "puerta" ) héroe…" at bounding box center [518, 202] width 201 height 226
click at [566, 235] on div "héroe . moveRight ( ) héroe . saltarCorrecto ( ) héroe . use ( "puerta" ) héroe…" at bounding box center [518, 202] width 201 height 226
type textarea "hero.jumpLeft"
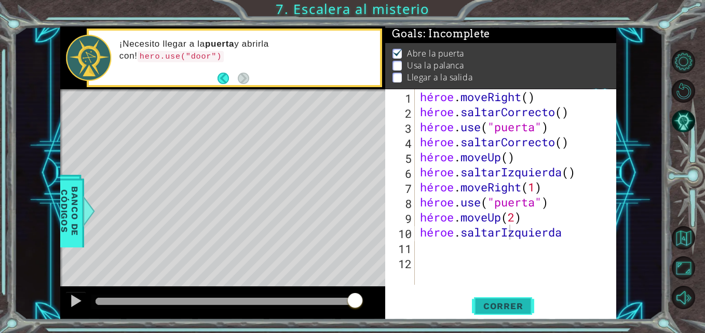
click at [510, 307] on span "Correr" at bounding box center [503, 306] width 61 height 10
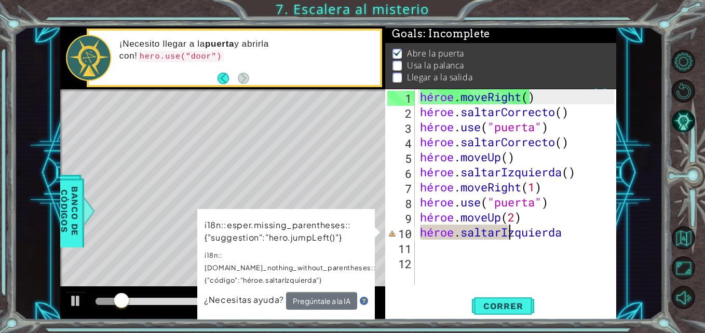
click at [470, 270] on div "héroe . moveRight ( ) héroe . saltarCorrecto ( ) héroe . use ( "puerta" ) héroe…" at bounding box center [518, 202] width 201 height 226
click at [475, 286] on div "1 2 3 4 5 6 7 8 9 10 11 12 héroe . moveRight ( ) héroe . saltarCorrecto ( ) hér…" at bounding box center [500, 204] width 231 height 231
click at [572, 232] on div "héroe . moveRight ( ) héroe . saltarCorrecto ( ) héroe . use ( "puerta" ) héroe…" at bounding box center [518, 202] width 201 height 226
click at [566, 231] on div "héroe . moveRight ( ) héroe . saltarCorrecto ( ) héroe . use ( "puerta" ) héroe…" at bounding box center [518, 202] width 201 height 226
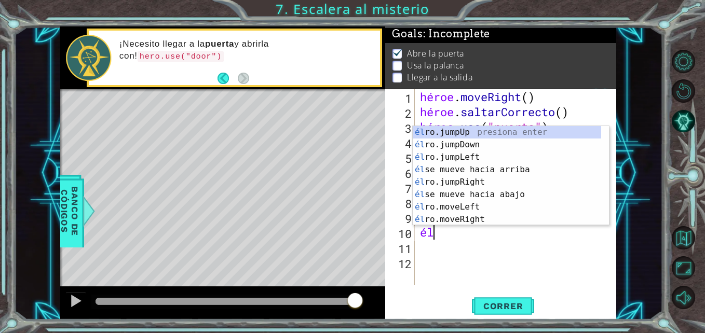
type textarea "h"
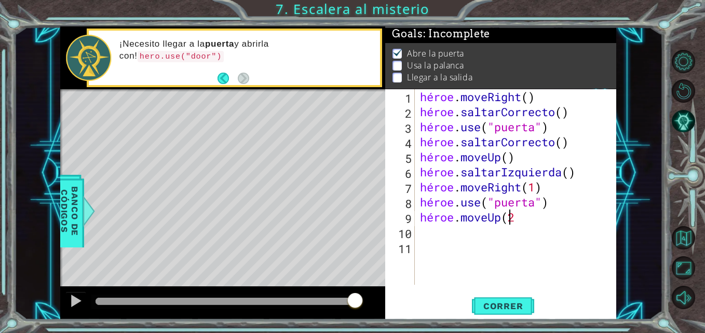
type textarea "hero.moveUp(2)"
click at [424, 228] on div "héroe . moveRight ( ) héroe . saltarCorrecto ( ) héroe . use ( "puerta" ) héroe…" at bounding box center [518, 202] width 201 height 226
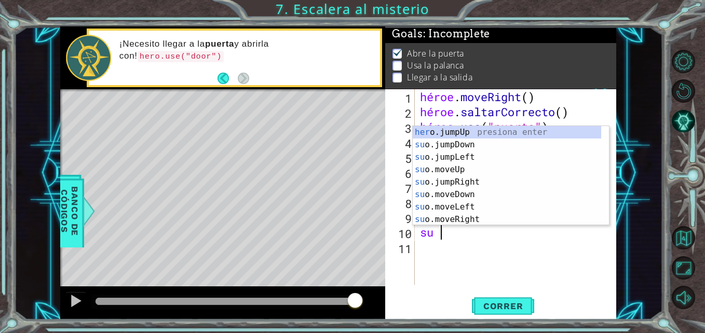
scroll to position [0, 1]
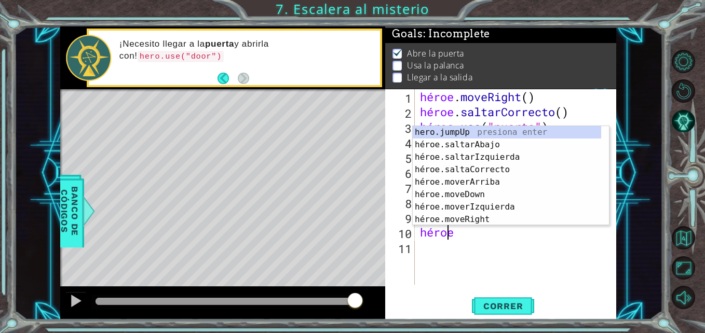
type textarea "hero."
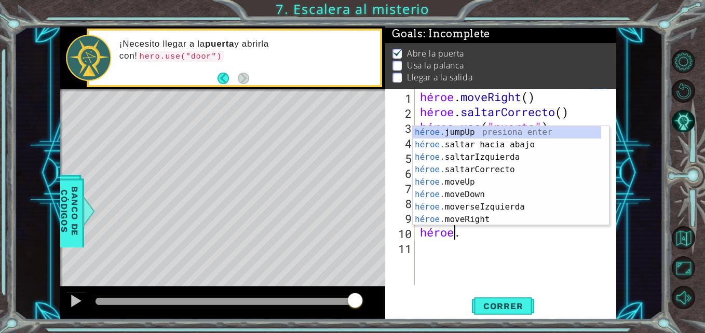
scroll to position [0, 1]
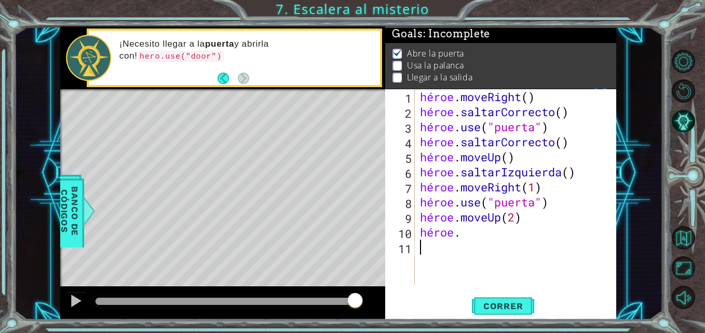
click at [561, 279] on div "héroe . moveRight ( ) héroe . saltarCorrecto ( ) héroe . use ( "puerta" ) héroe…" at bounding box center [518, 202] width 201 height 226
click at [560, 134] on div "héroe . moveRight ( ) héroe . saltarCorrecto ( ) héroe . use ( "puerta" ) héroe…" at bounding box center [518, 202] width 201 height 226
click at [548, 124] on div "héroe . moveRight ( ) héroe . saltarCorrecto ( ) héroe . use ( "puerta" ) héroe…" at bounding box center [518, 202] width 201 height 226
drag, startPoint x: 551, startPoint y: 127, endPoint x: 483, endPoint y: 128, distance: 68.0
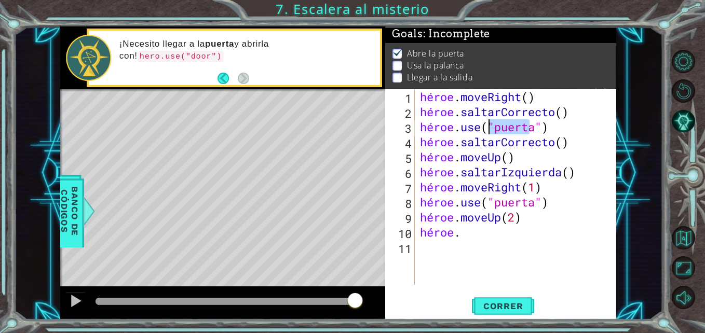
click at [483, 128] on div "héroe . moveRight ( ) héroe . saltarCorrecto ( ) héroe . use ( "puerta" ) héroe…" at bounding box center [518, 202] width 201 height 226
click at [483, 128] on div "héroe . moveRight ( ) héroe . saltarCorrecto ( ) héroe . uso ( héroe . saltarCo…" at bounding box center [518, 202] width 201 height 226
click at [493, 129] on div "héroe . moveRight ( ) héroe . saltarCorrecto ( ) héroe . uso ( héroe . saltarCo…" at bounding box center [518, 202] width 201 height 226
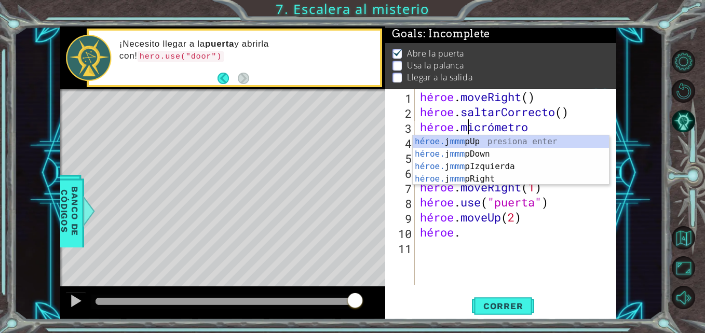
scroll to position [0, 2]
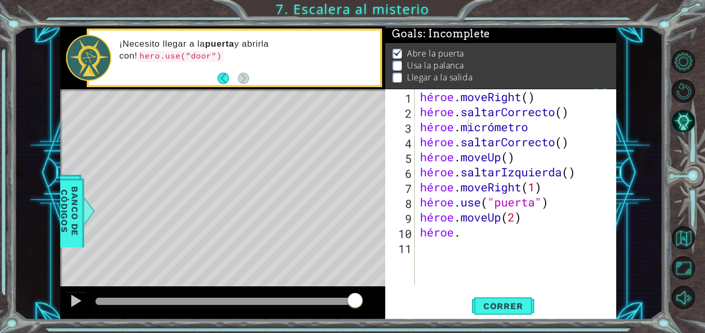
click at [528, 134] on body "1 ההההההההההההההההההההההההההההההההההההההההההההההההההההההההההההההההההההההההההההה…" at bounding box center [352, 166] width 705 height 333
click at [530, 130] on div "héroe . moveRight ( ) héroe . saltarCorrecto ( ) héroe . micrómetro héroe . sal…" at bounding box center [518, 202] width 201 height 226
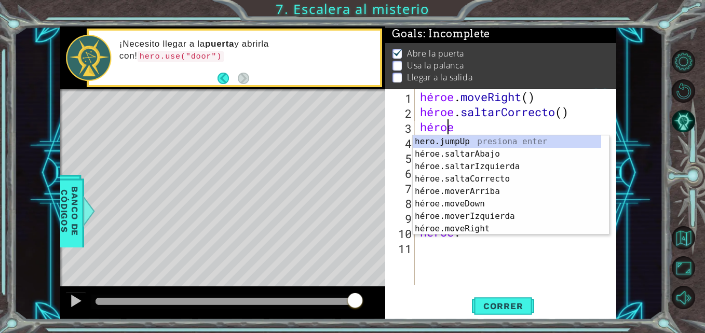
scroll to position [0, 1]
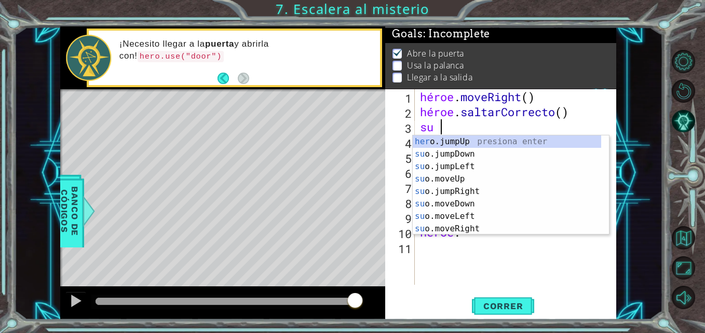
type textarea "h"
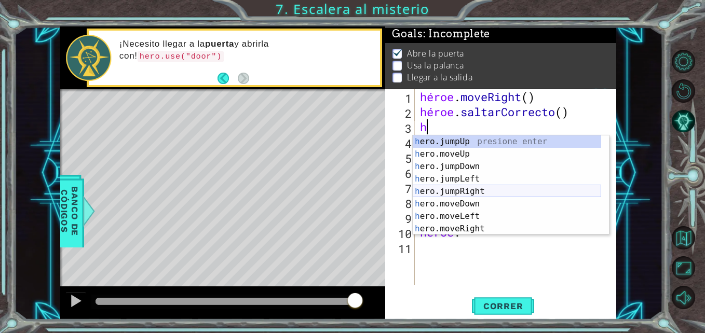
click at [475, 197] on div "h ero.jumpUp presione enter h ero.moveUp press enter h ero.jumpDown press enter…" at bounding box center [507, 197] width 188 height 125
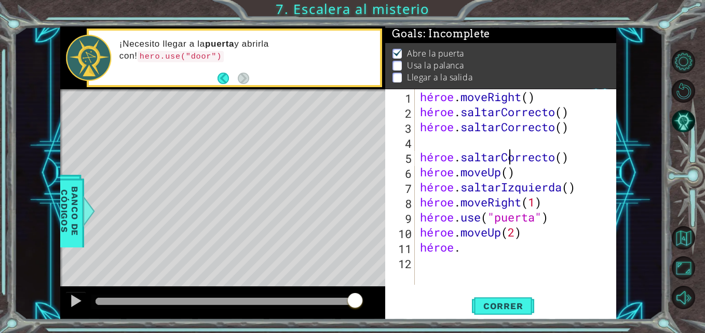
click at [506, 150] on div "héroe . moveRight ( ) héroe . saltarCorrecto ( ) héroe . saltarCorrecto ( ) hér…" at bounding box center [518, 202] width 201 height 226
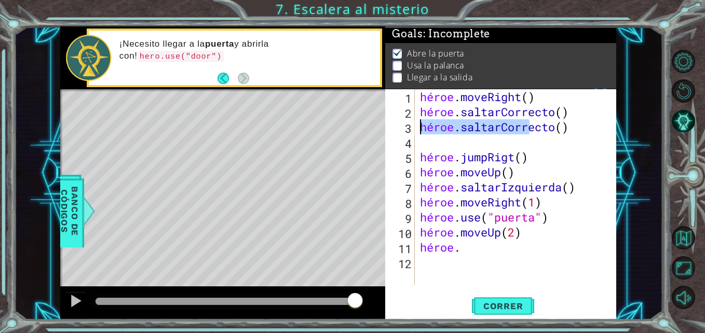
drag, startPoint x: 572, startPoint y: 131, endPoint x: 419, endPoint y: 124, distance: 152.7
click at [419, 124] on div "héroe . moveRight ( ) héroe . saltarCorrecto ( ) héroe . saltarCorrecto ( ) hér…" at bounding box center [518, 202] width 201 height 226
type textarea "hero.jumpRight()"
click at [473, 246] on div "héroe . moveRight ( ) héroe . saltarCorrecto ( ) héroe . muévete bien héroe . j…" at bounding box center [518, 202] width 201 height 226
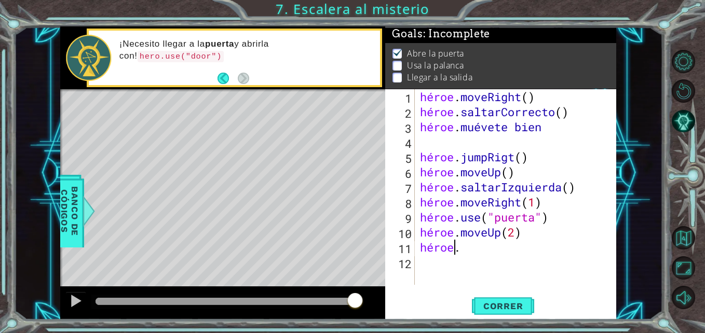
type textarea "hero."
click at [450, 140] on div "héroe . moveRight ( ) héroe . saltarCorrecto ( ) héroe . muévete bien héroe . j…" at bounding box center [518, 202] width 201 height 226
click at [499, 309] on span "Correr" at bounding box center [503, 306] width 61 height 10
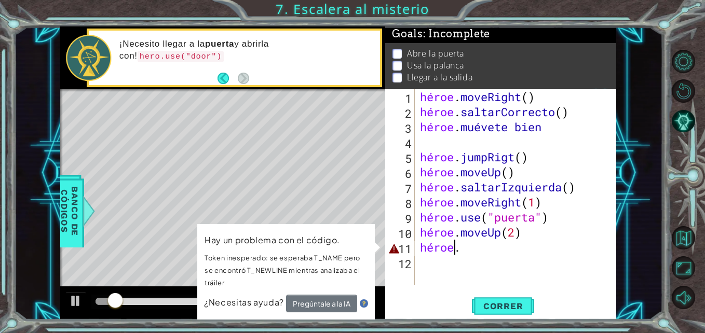
click at [464, 250] on div "héroe . moveRight ( ) héroe . saltarCorrecto ( ) héroe . muévete bien héroe . j…" at bounding box center [518, 202] width 201 height 226
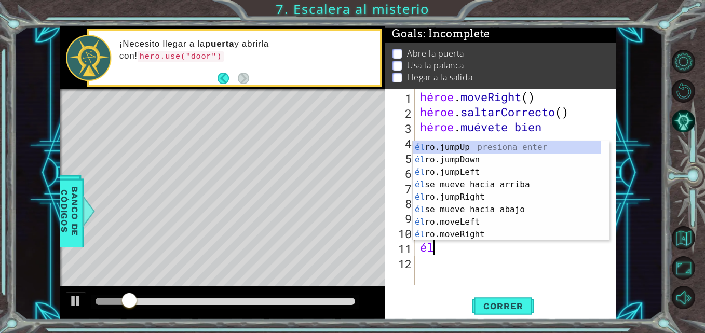
type textarea "h"
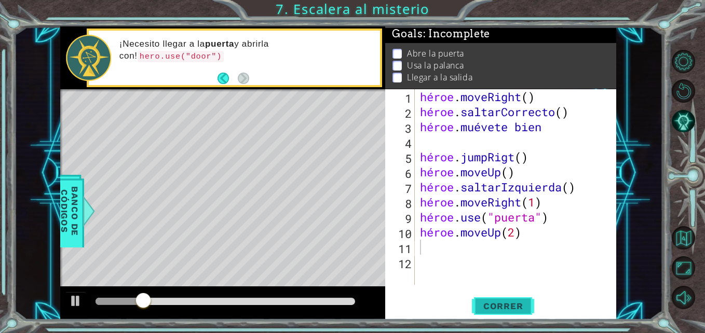
click at [498, 308] on span "Correr" at bounding box center [503, 306] width 61 height 10
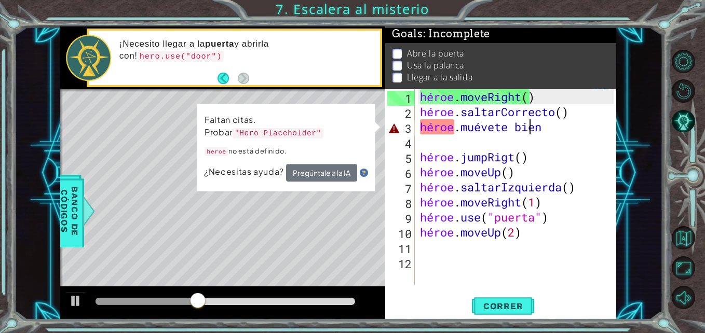
click at [549, 129] on div "héroe . moveRight ( ) héroe . saltarCorrecto ( ) héroe . muévete bien héroe . j…" at bounding box center [518, 202] width 201 height 226
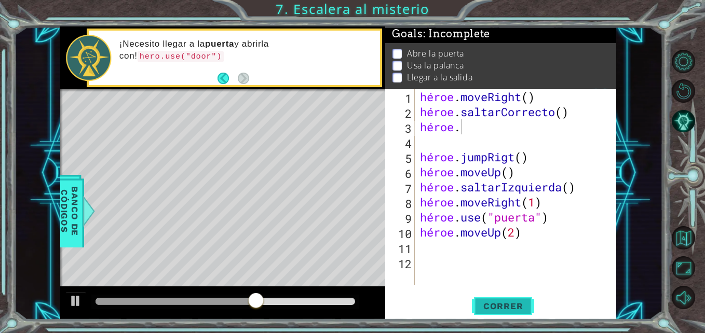
click at [515, 298] on button "Correr" at bounding box center [503, 306] width 62 height 23
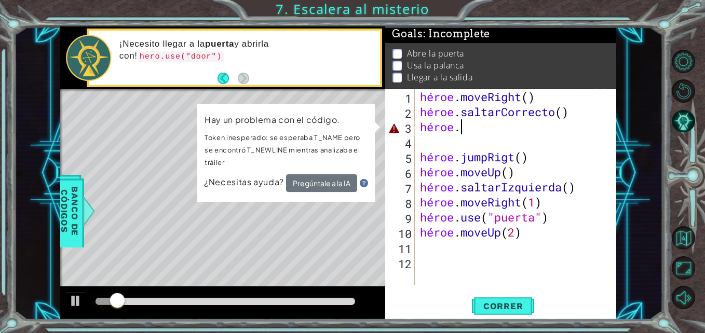
click at [458, 130] on div "héroe . moveRight ( ) héroe . saltarCorrecto ( ) héroe . héroe . jumpRigt ( ) h…" at bounding box center [518, 202] width 201 height 226
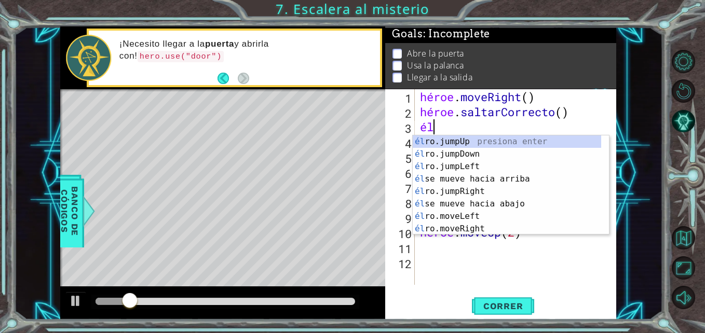
type textarea "h"
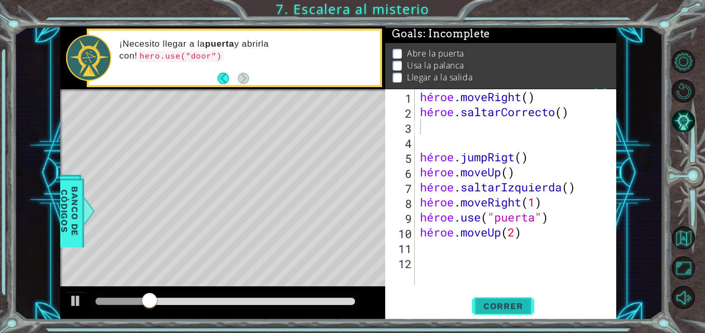
click at [518, 299] on button "Correr" at bounding box center [503, 306] width 62 height 23
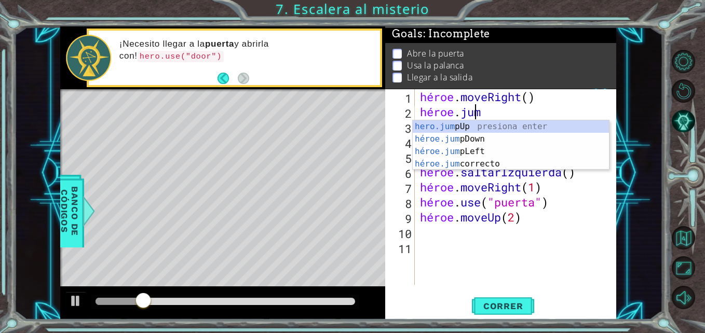
type textarea "h"
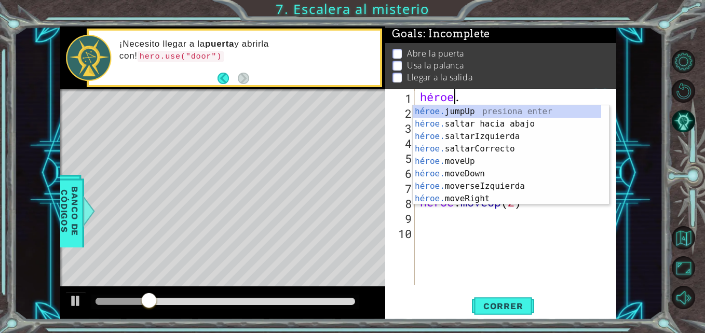
type textarea "h"
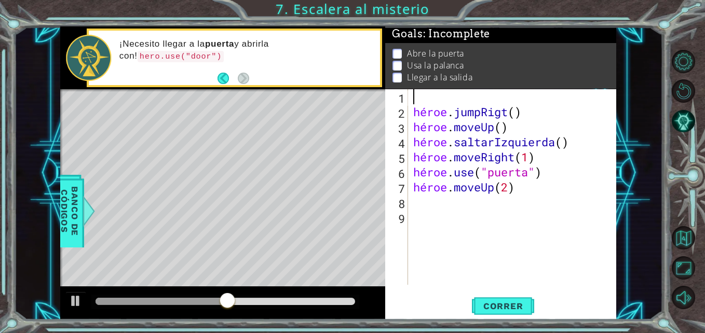
click at [528, 181] on div "héroe . jumpRigt ( ) héroe . moveUp ( ) héroe . saltarIzquierda ( ) héroe . mov…" at bounding box center [515, 202] width 208 height 226
type textarea "hero.moveUp(2"
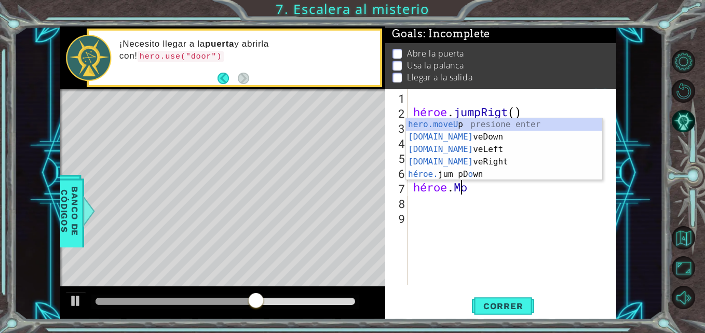
type textarea "h"
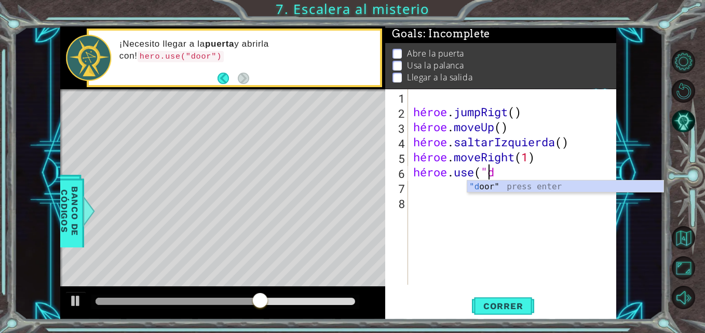
type textarea "h"
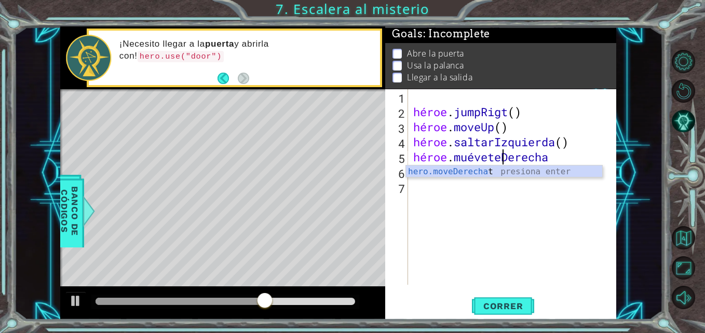
type textarea "h"
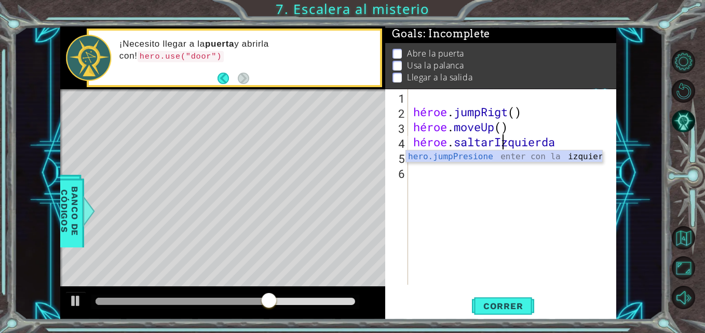
type textarea "h"
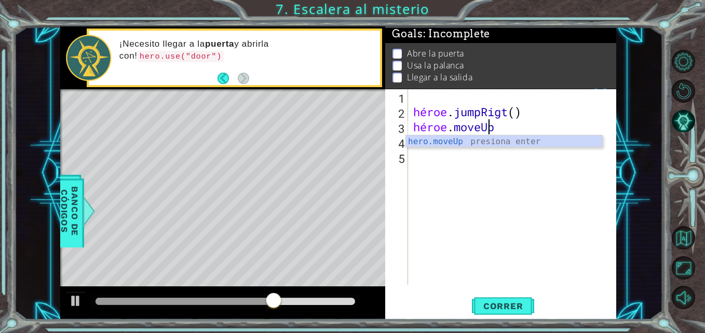
type textarea "h"
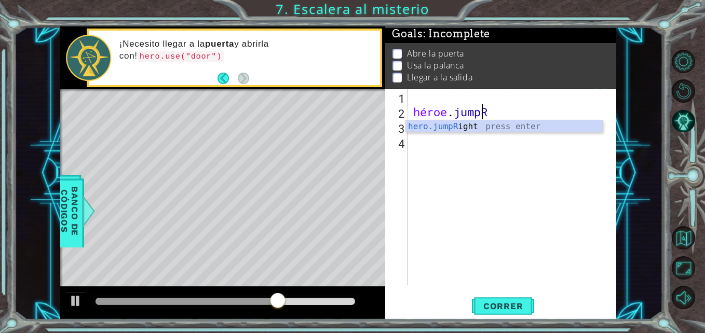
type textarea "h"
